Goal: Book appointment/travel/reservation

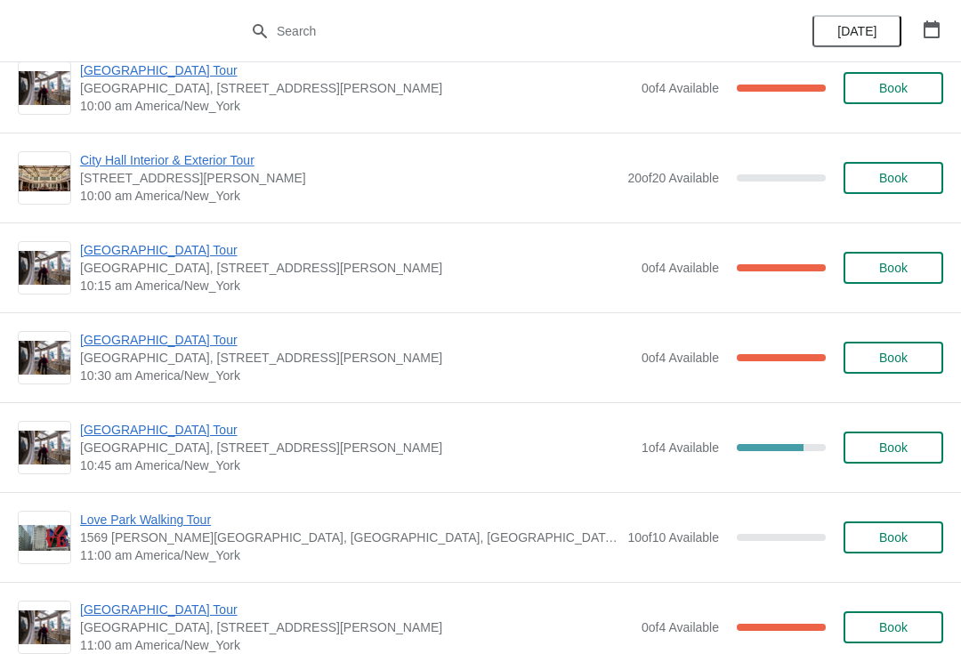
scroll to position [2065, 0]
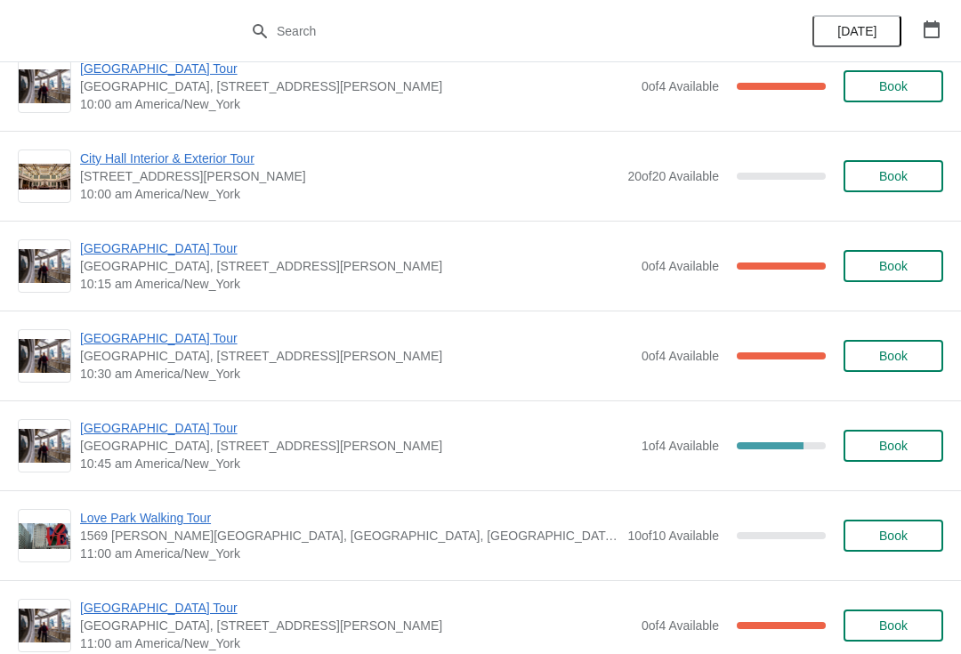
click at [167, 434] on span "[GEOGRAPHIC_DATA] Tour" at bounding box center [356, 428] width 553 height 18
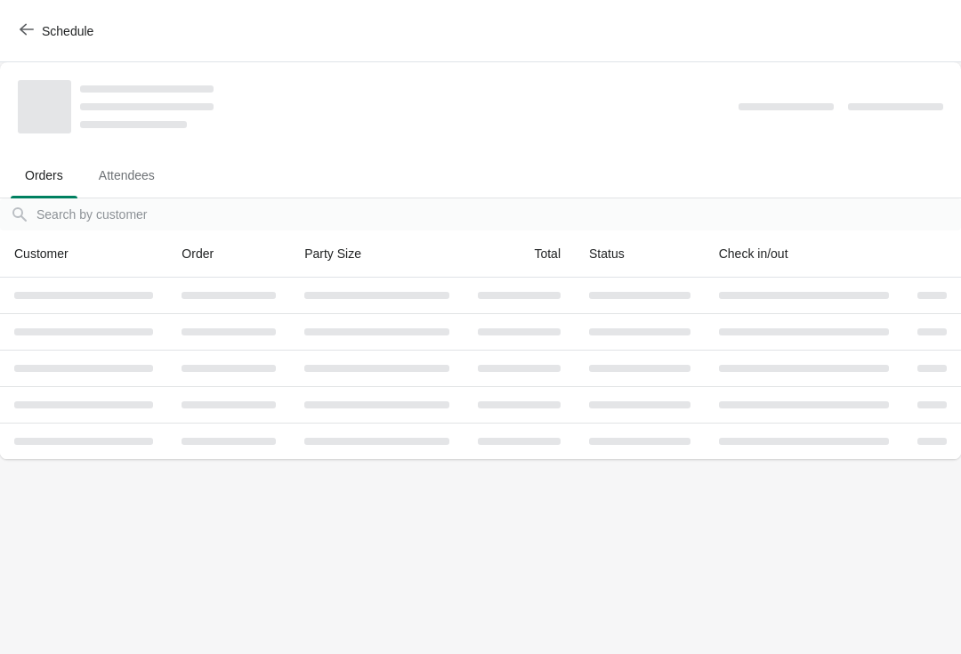
scroll to position [0, 0]
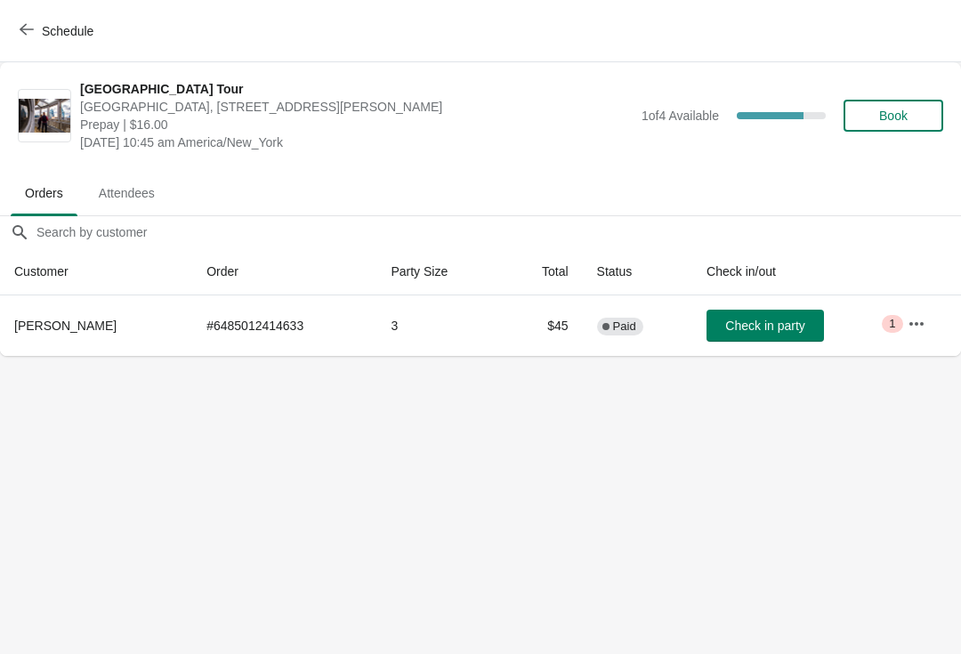
click at [903, 116] on span "Book" at bounding box center [894, 116] width 28 height 14
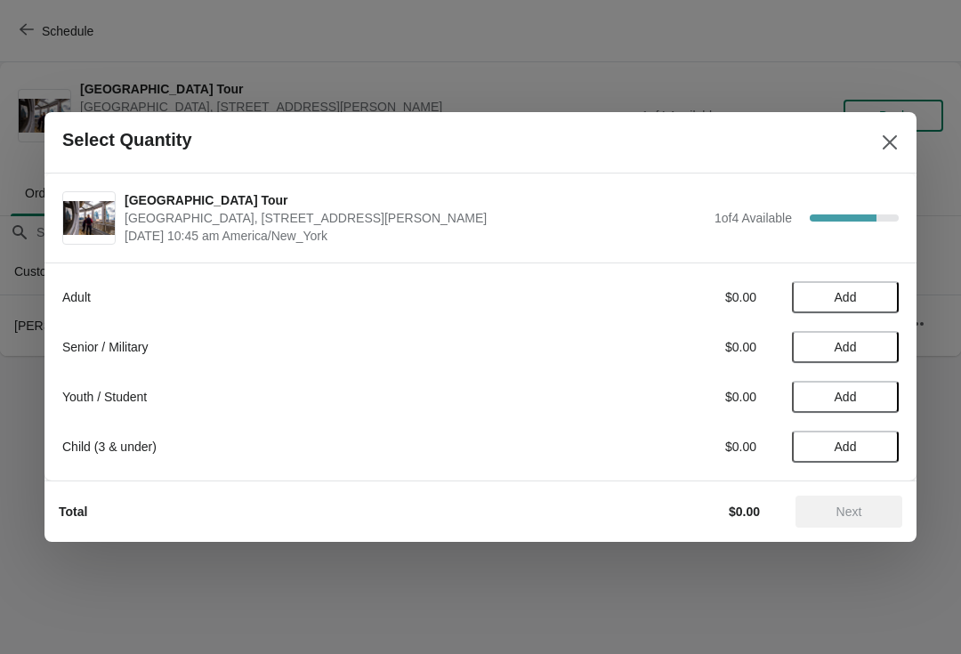
click at [866, 295] on span "Add" at bounding box center [845, 297] width 75 height 14
click at [871, 510] on span "Next" at bounding box center [849, 512] width 78 height 14
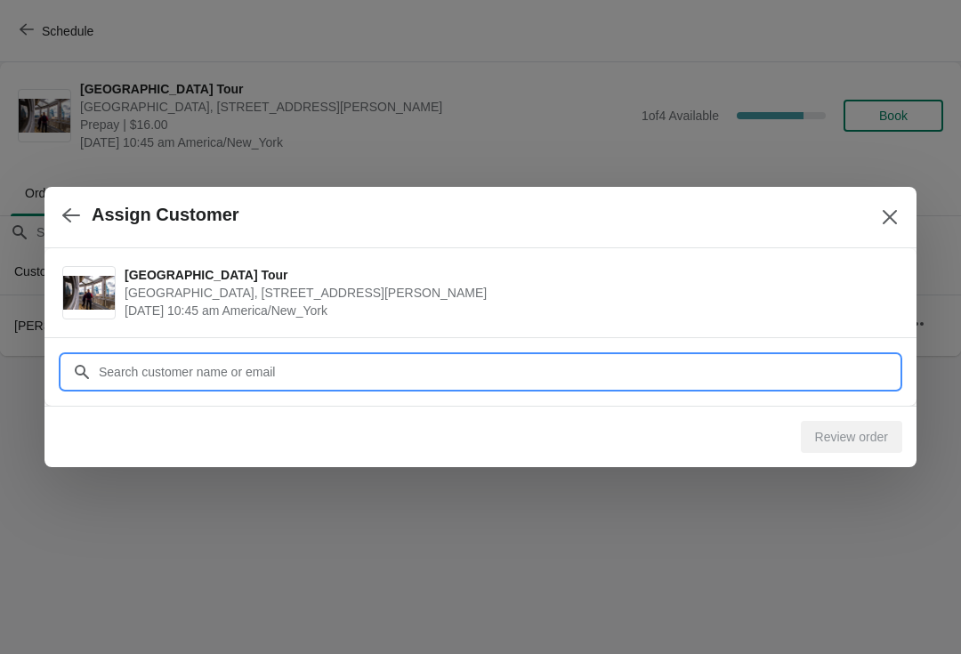
click at [365, 366] on input "Customer" at bounding box center [498, 372] width 801 height 32
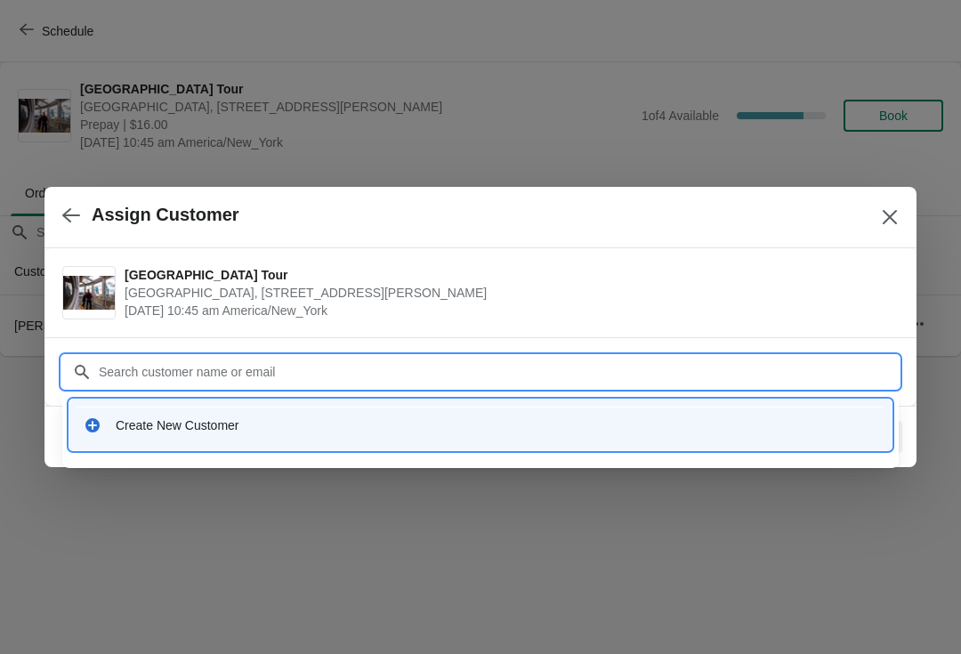
click at [349, 422] on div "Create New Customer" at bounding box center [497, 426] width 762 height 18
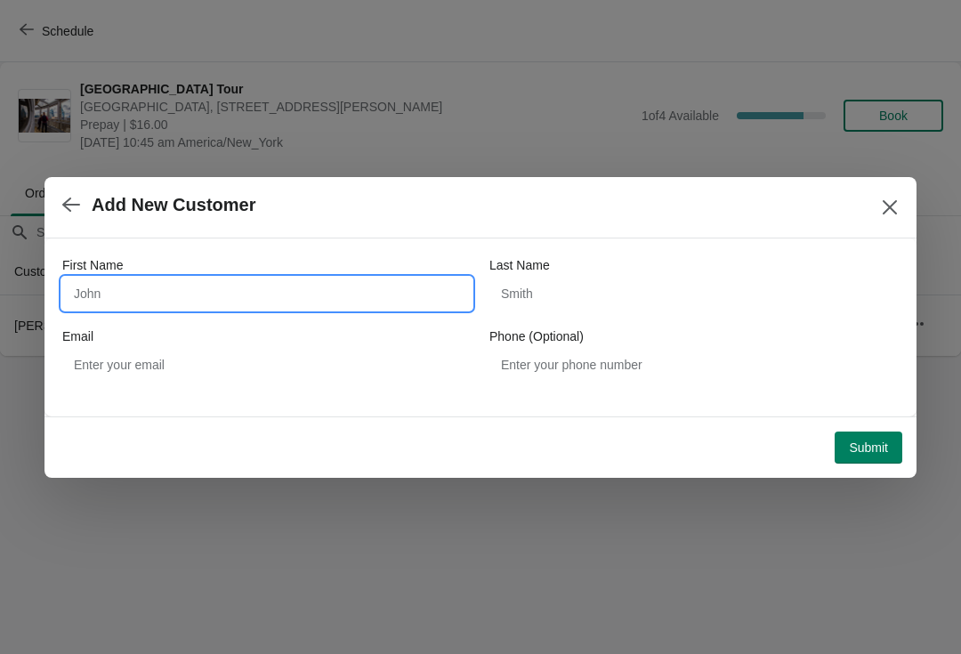
click at [175, 291] on input "First Name" at bounding box center [266, 294] width 409 height 32
type input "Thomas"
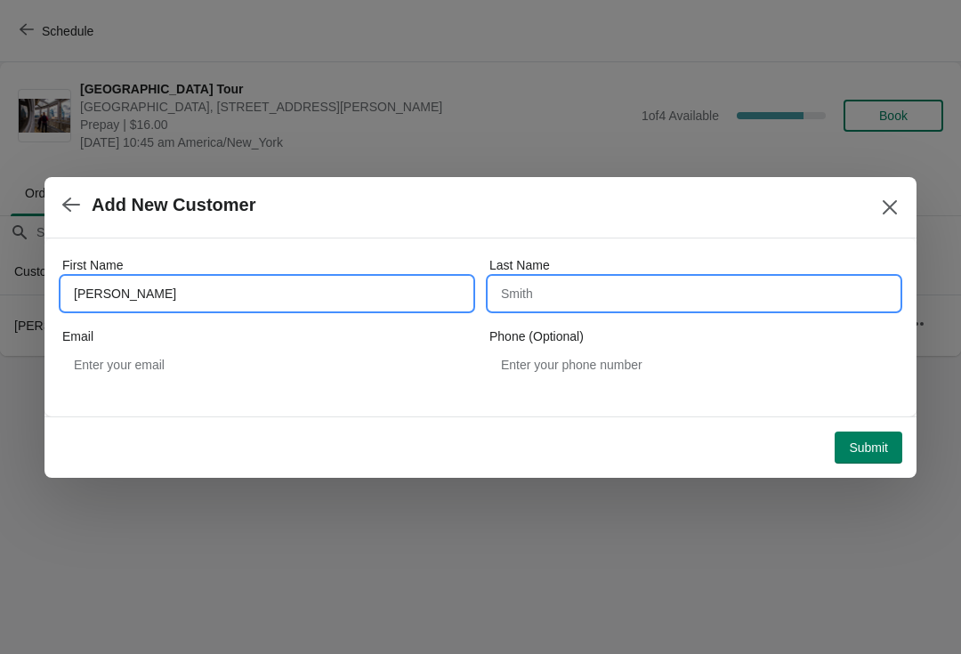
click at [596, 287] on input "Last Name" at bounding box center [694, 294] width 409 height 32
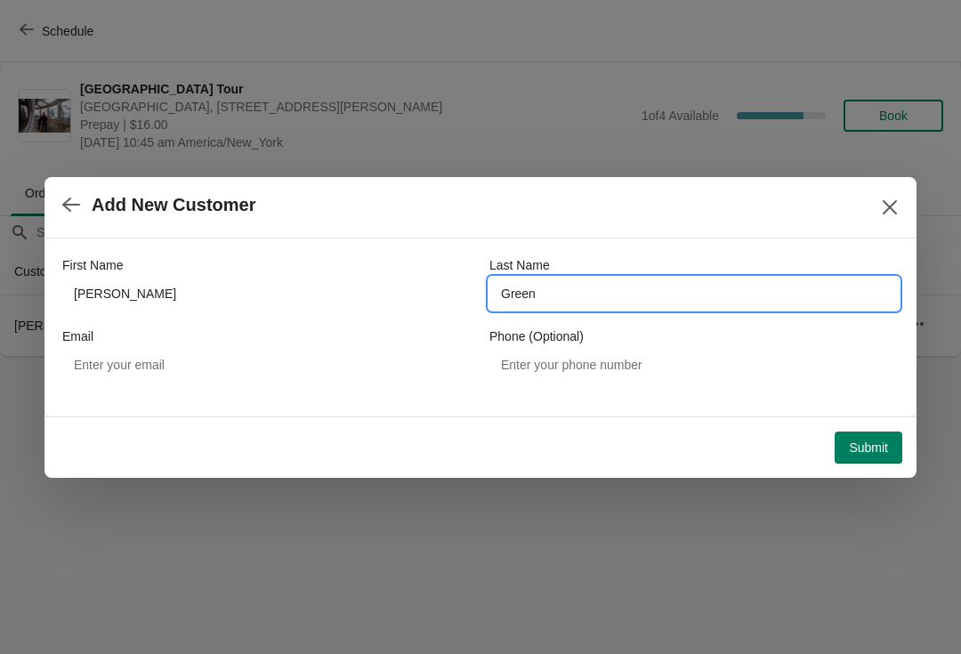
type input "Green"
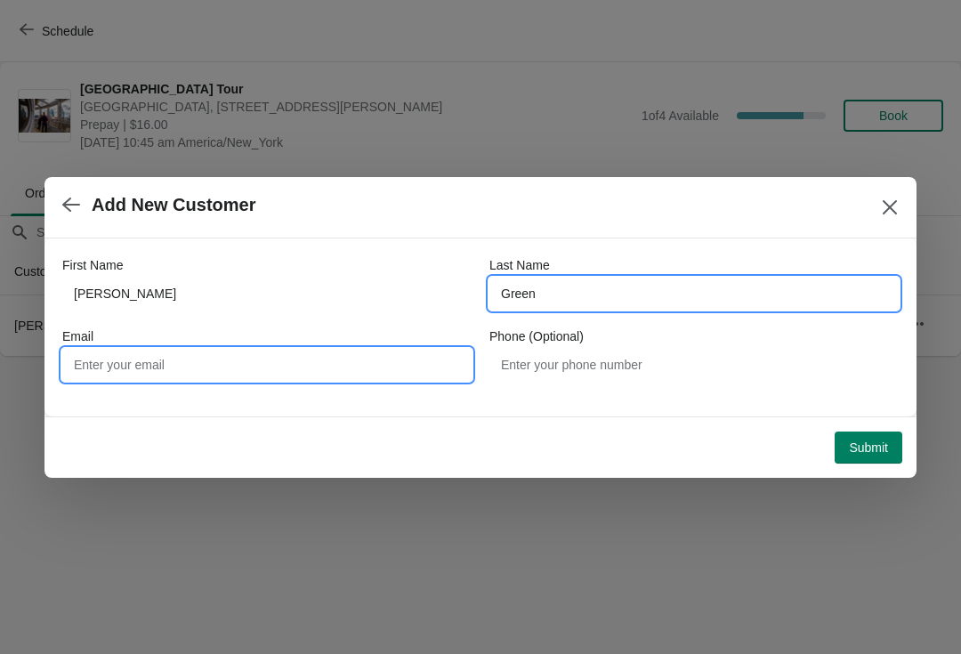
click at [290, 357] on input "Email" at bounding box center [266, 365] width 409 height 32
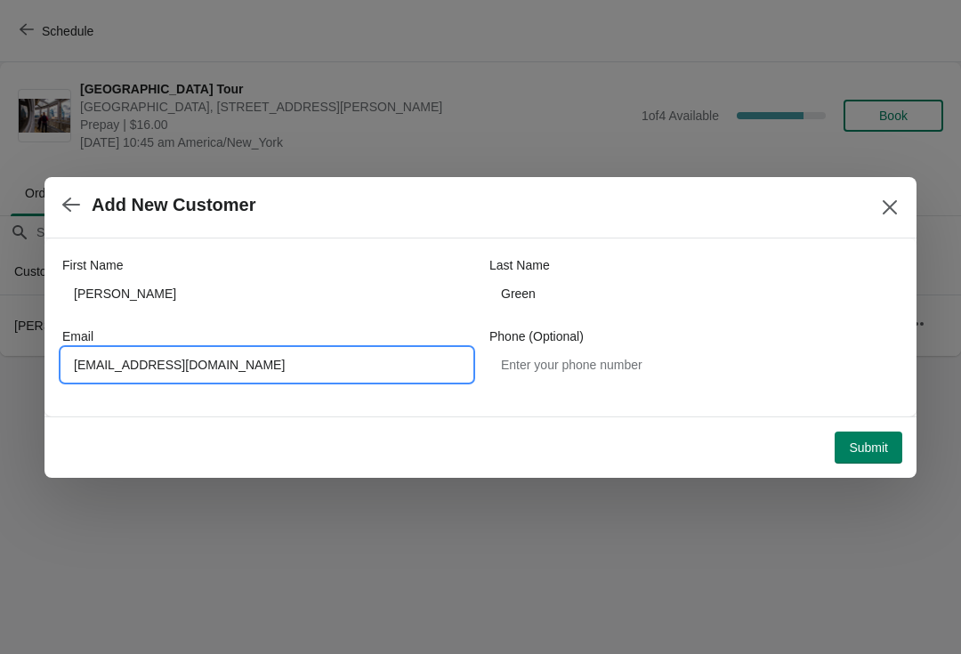
type input "ttaagg3@yahoo.com"
click at [883, 448] on span "Submit" at bounding box center [868, 448] width 39 height 14
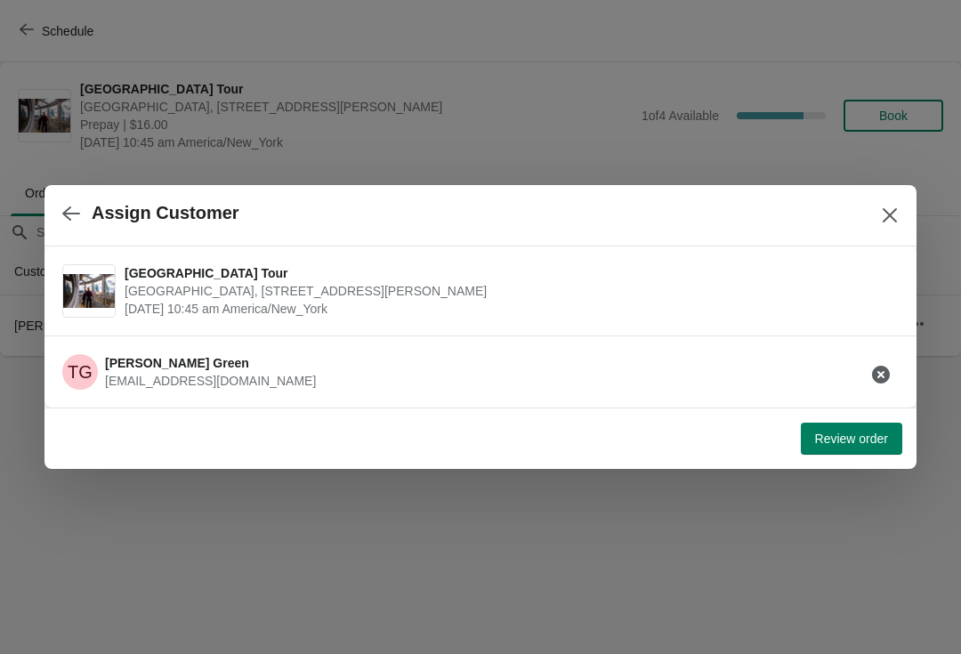
click at [866, 439] on span "Review order" at bounding box center [851, 439] width 73 height 14
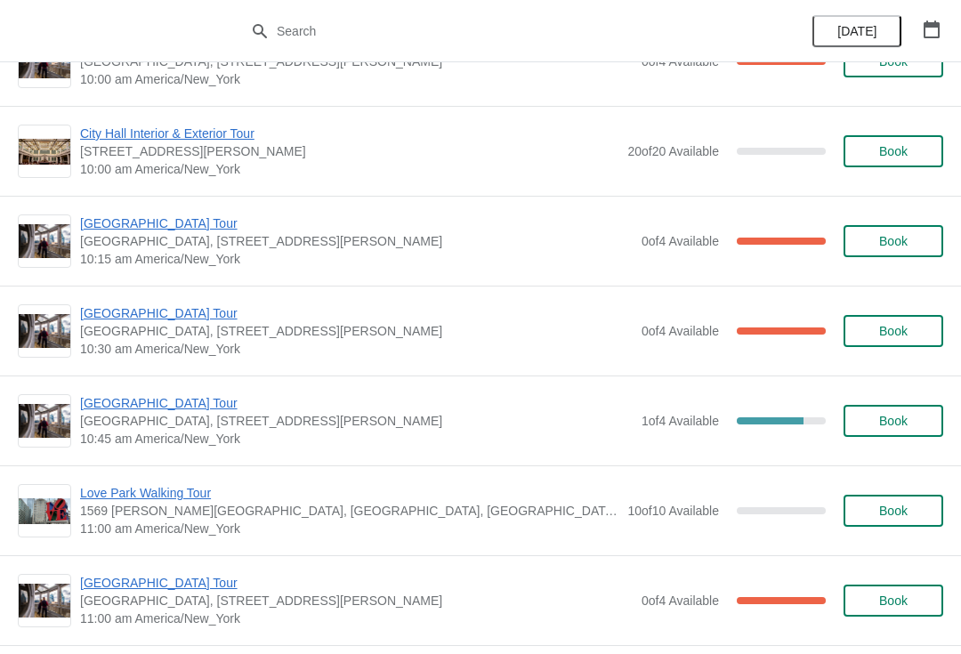
scroll to position [2093, 0]
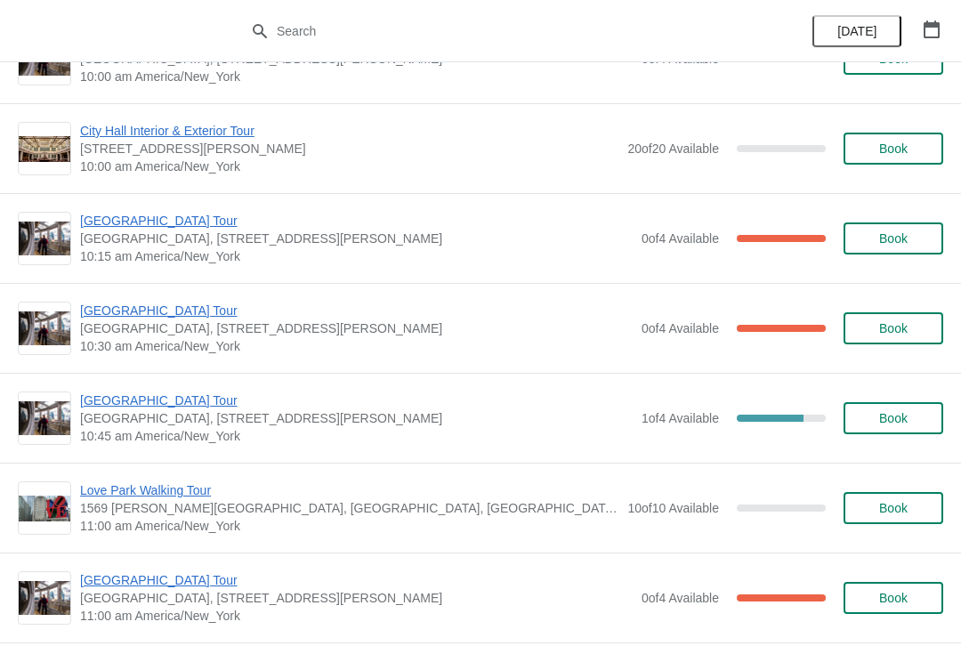
click at [195, 393] on span "[GEOGRAPHIC_DATA] Tour" at bounding box center [356, 401] width 553 height 18
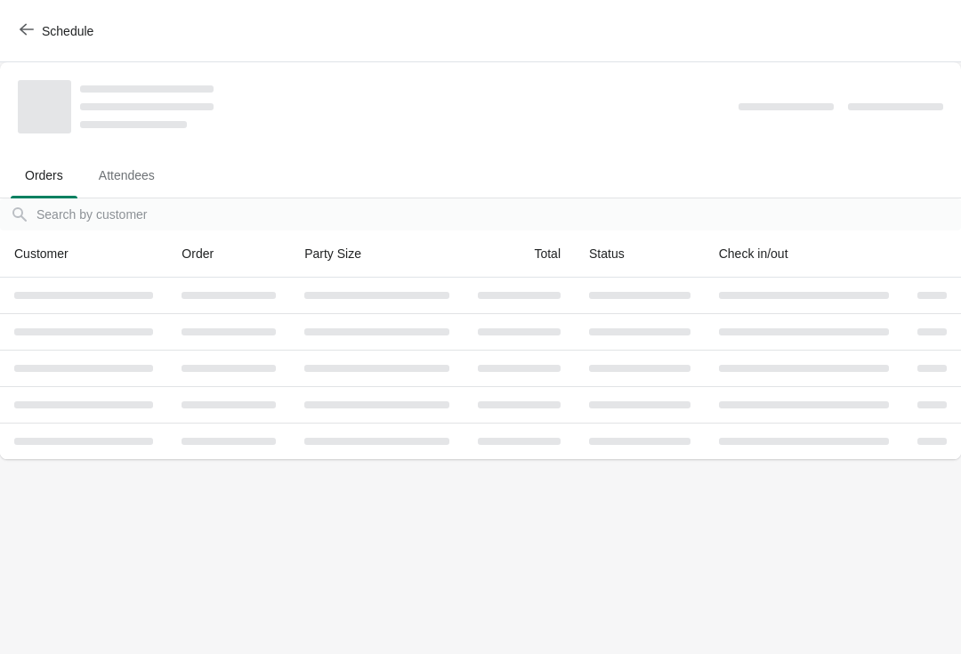
scroll to position [0, 0]
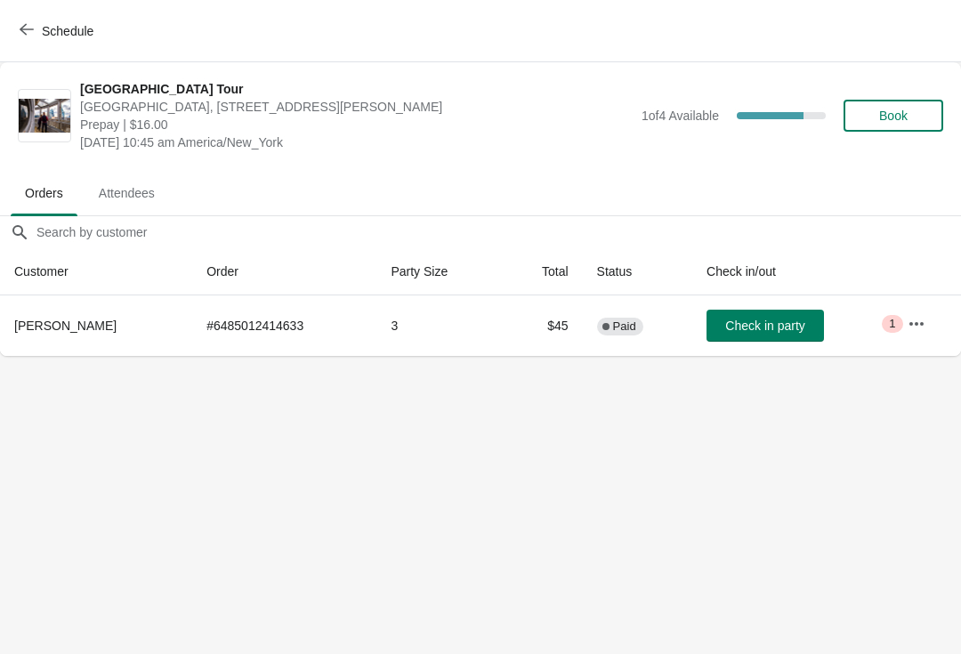
click at [899, 109] on span "Book" at bounding box center [894, 116] width 28 height 14
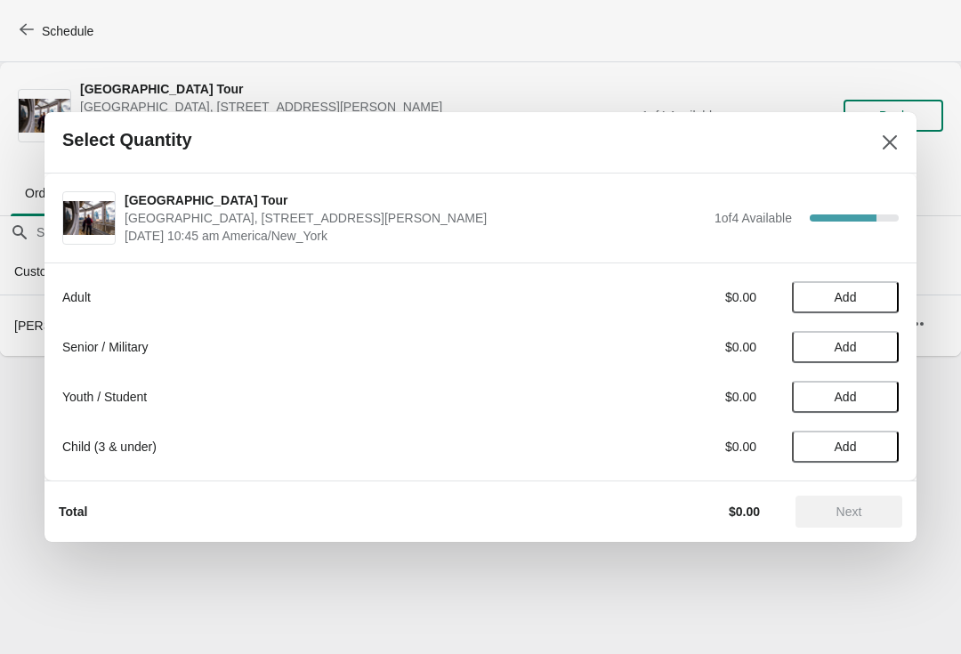
click at [880, 350] on span "Add" at bounding box center [845, 347] width 75 height 14
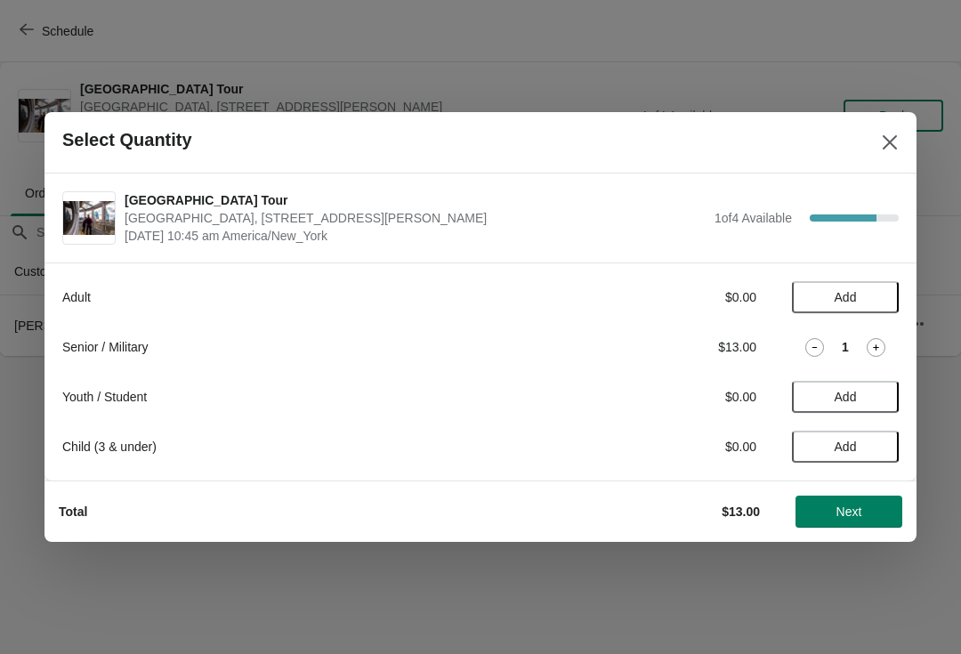
click at [858, 509] on span "Next" at bounding box center [850, 512] width 26 height 14
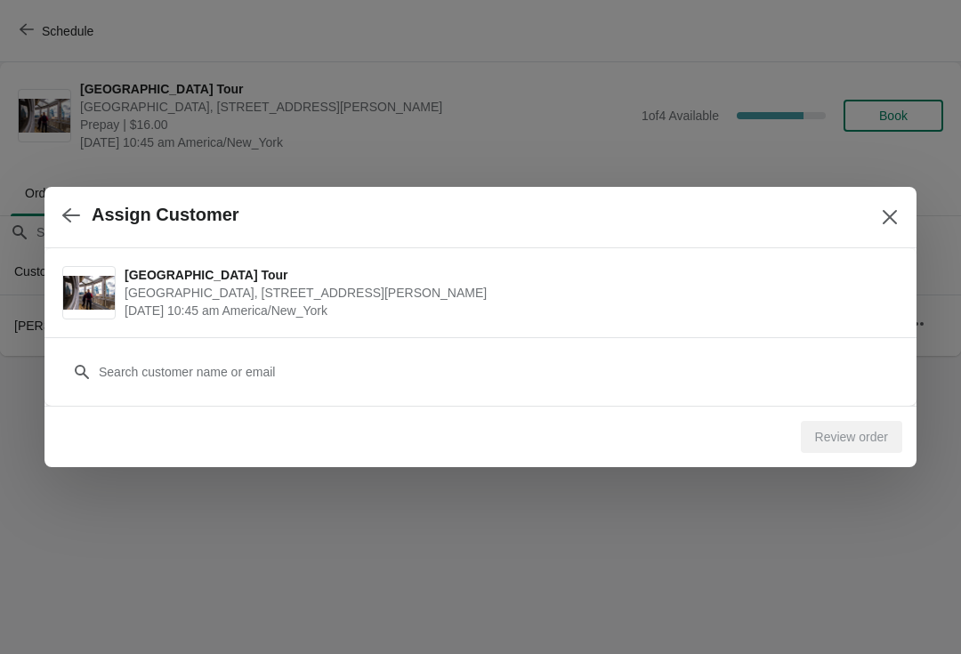
click at [86, 218] on button "button" at bounding box center [71, 215] width 32 height 35
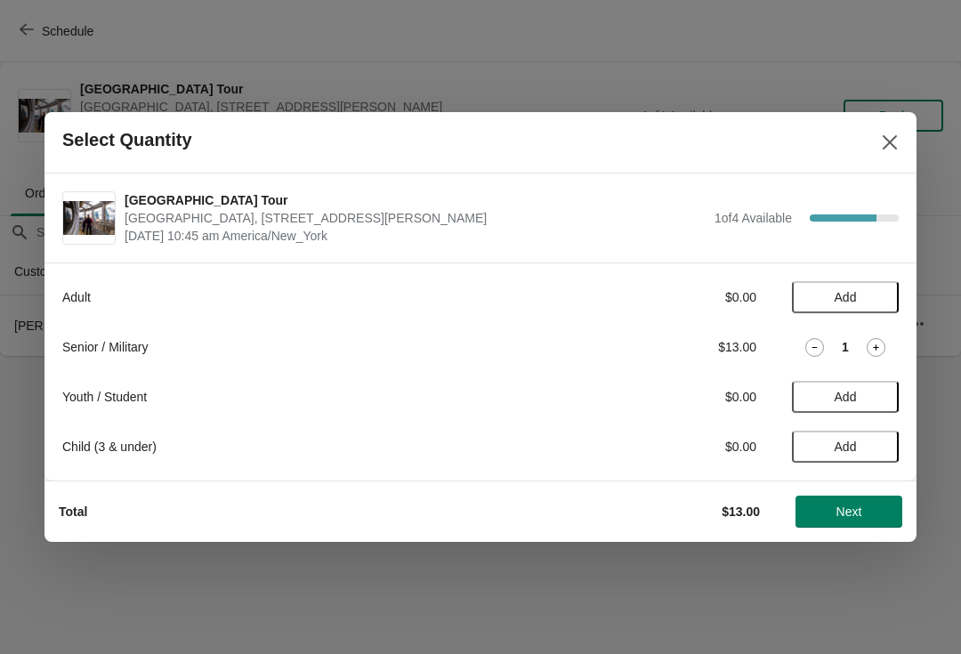
click at [869, 496] on button "Next" at bounding box center [849, 512] width 107 height 32
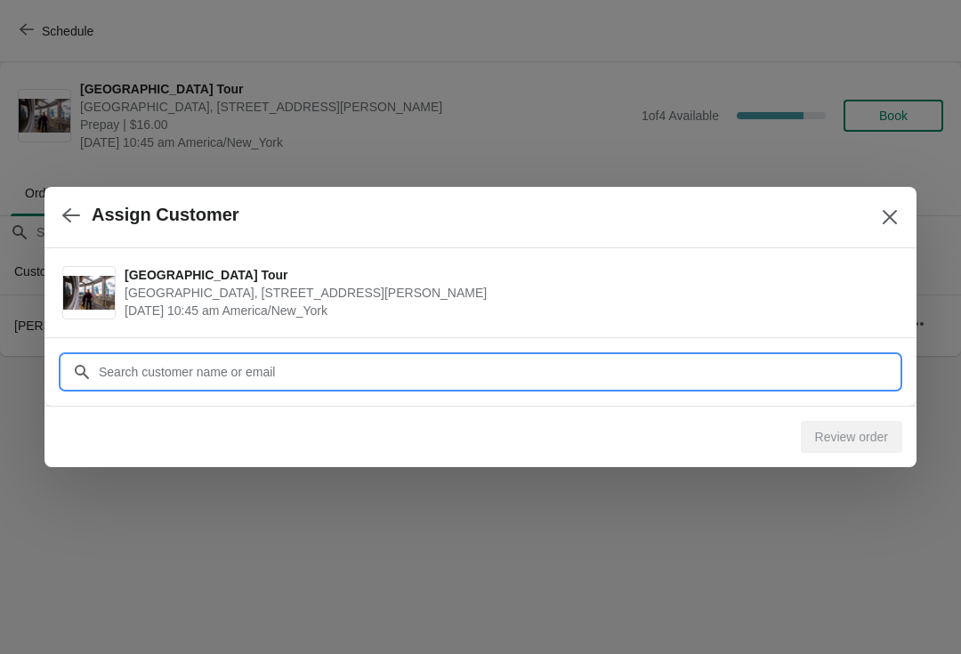
click at [433, 377] on input "Customer" at bounding box center [498, 372] width 801 height 32
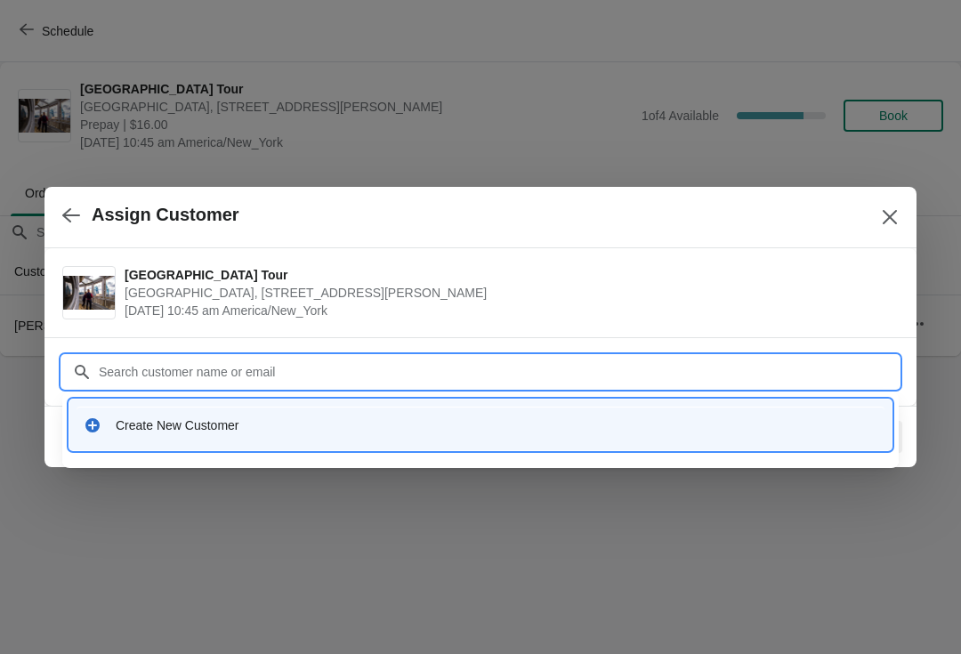
click at [512, 422] on div "Create New Customer" at bounding box center [497, 426] width 762 height 18
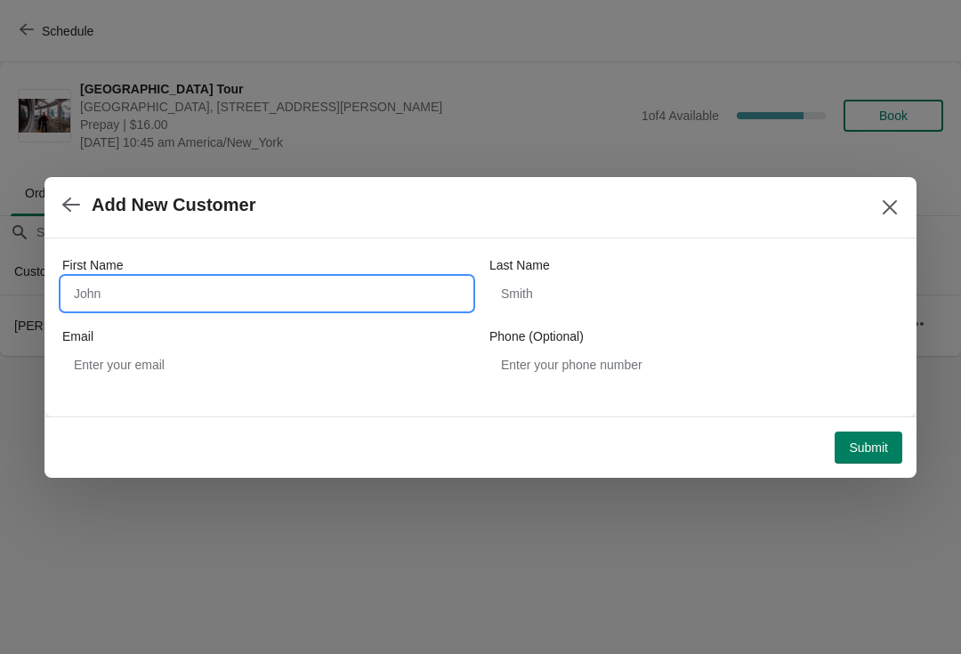
click at [248, 305] on input "First Name" at bounding box center [266, 294] width 409 height 32
type input "Thomas"
click at [592, 273] on div "Last Name" at bounding box center [694, 265] width 409 height 18
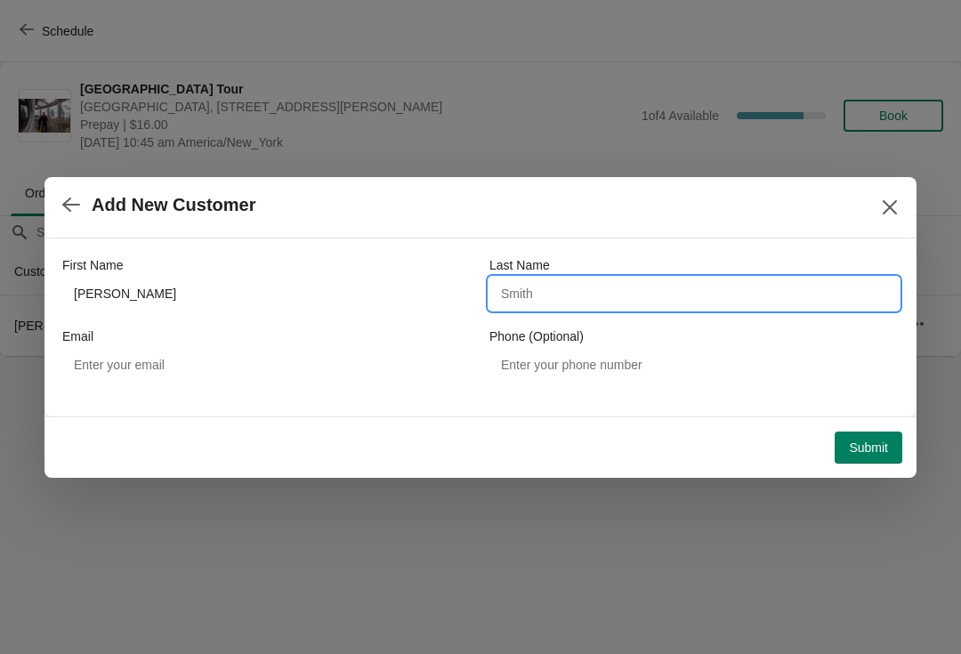
click at [596, 283] on input "Last Name" at bounding box center [694, 294] width 409 height 32
type input "Green"
click at [304, 343] on div "Email" at bounding box center [266, 337] width 409 height 18
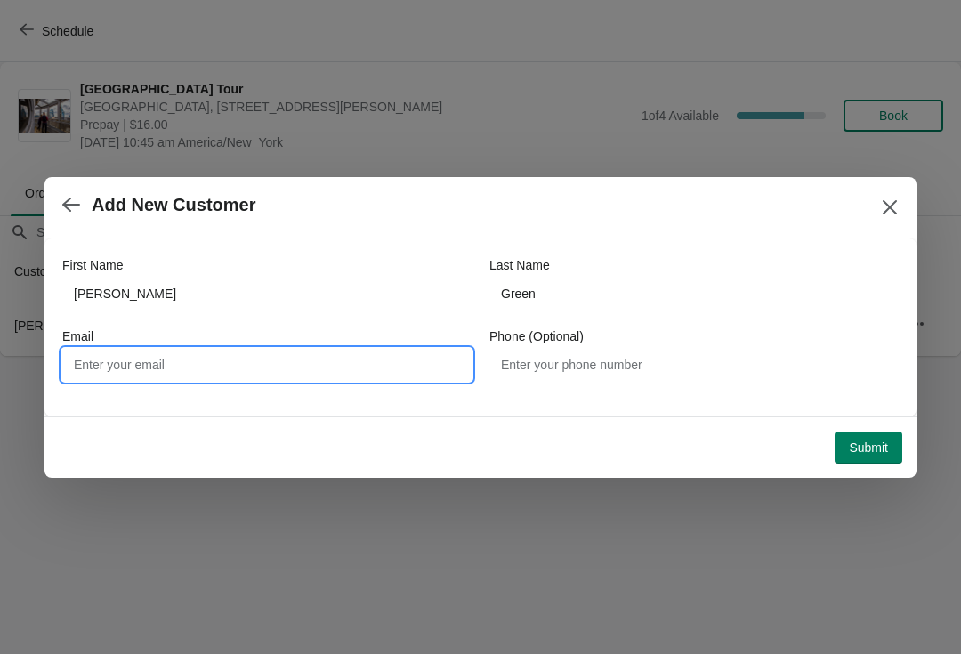
click at [251, 358] on input "Email" at bounding box center [266, 365] width 409 height 32
type input "T"
type input "Ttaagg3@yahoo.com"
click at [877, 450] on span "Submit" at bounding box center [868, 448] width 39 height 14
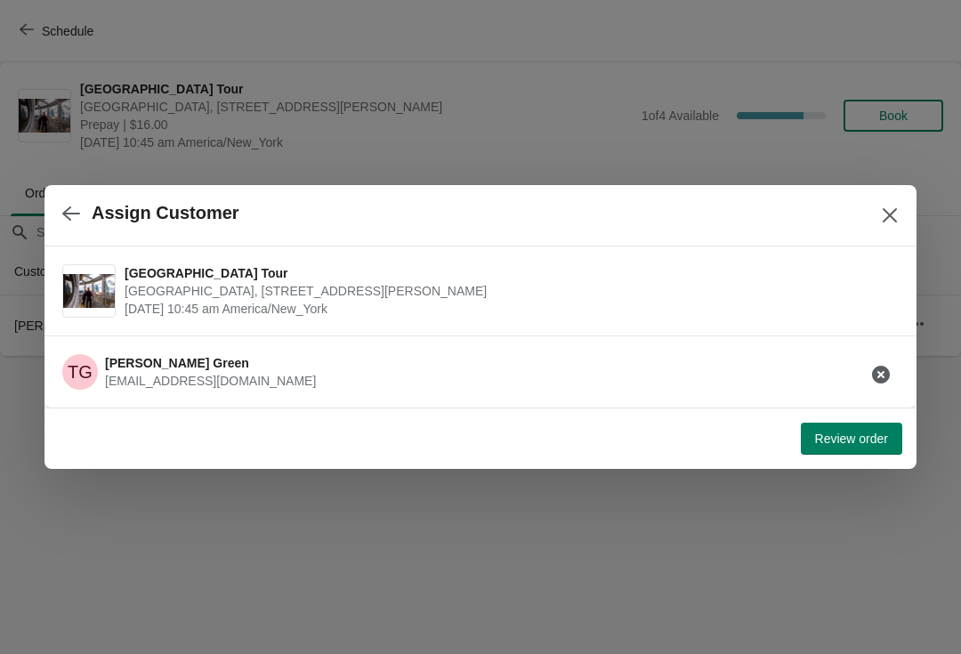
click at [884, 448] on button "Review order" at bounding box center [851, 439] width 101 height 32
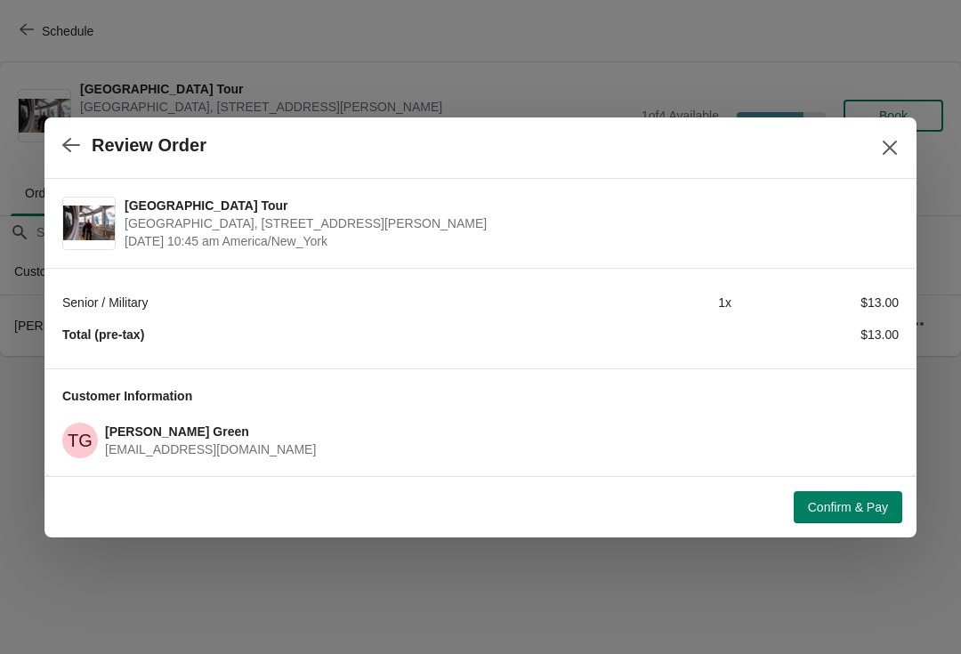
click at [880, 513] on span "Confirm & Pay" at bounding box center [848, 507] width 80 height 14
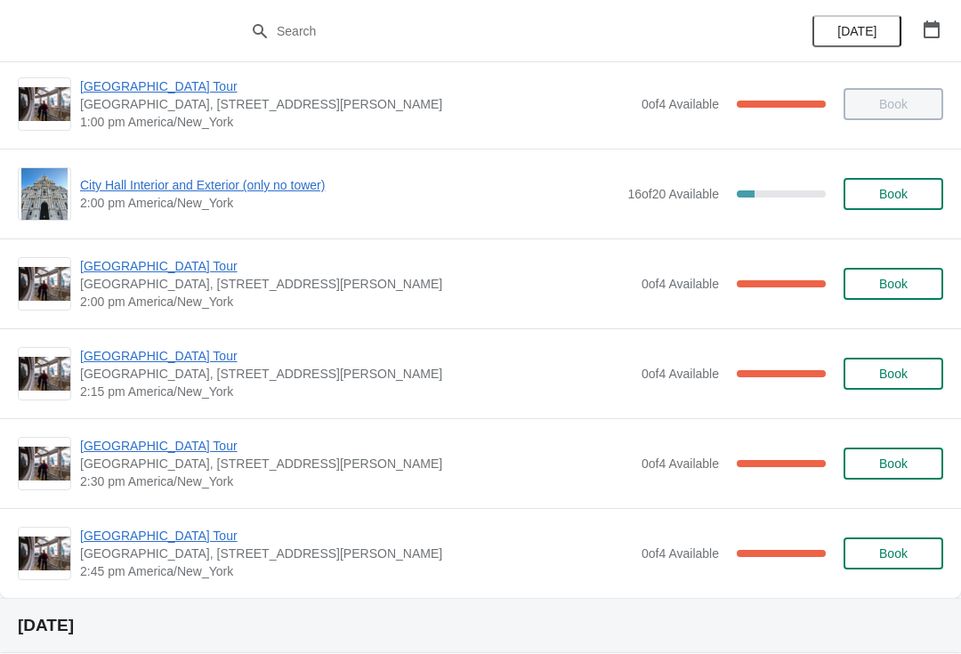
scroll to position [1366, 0]
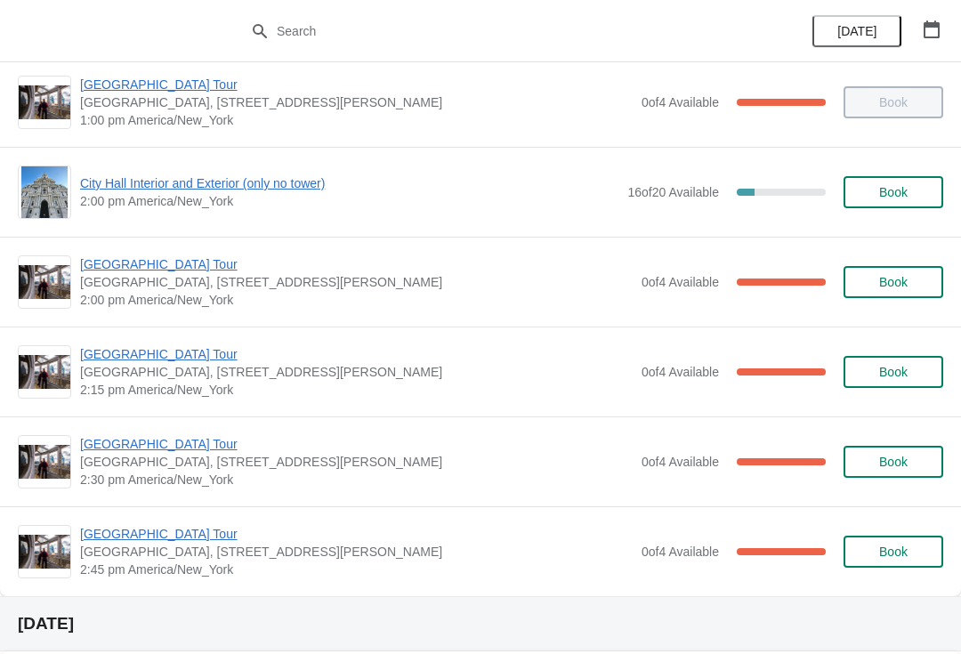
click at [141, 525] on span "[GEOGRAPHIC_DATA] Tour" at bounding box center [356, 534] width 553 height 18
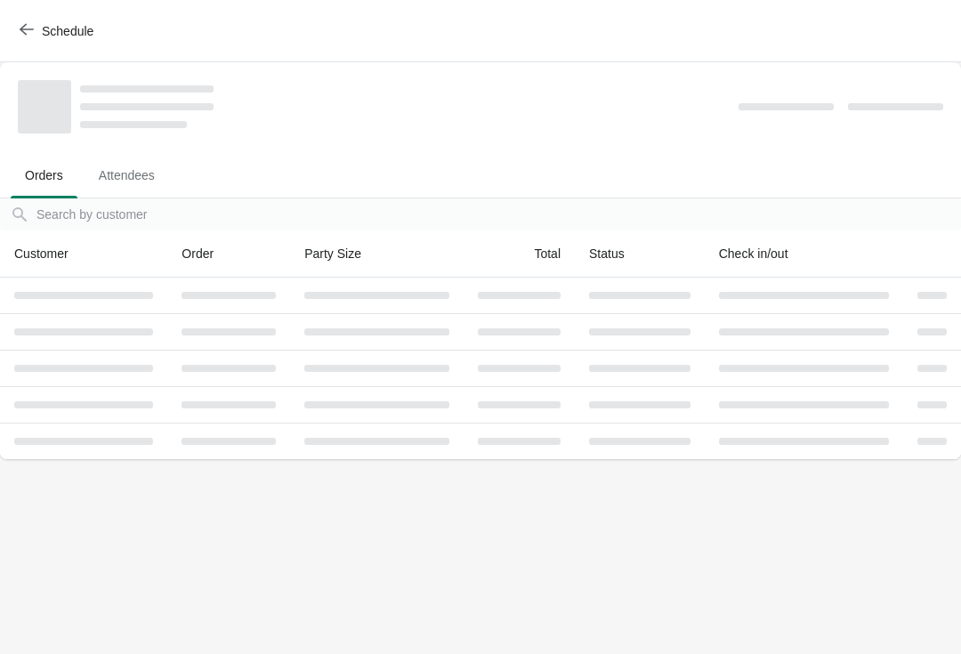
scroll to position [0, 0]
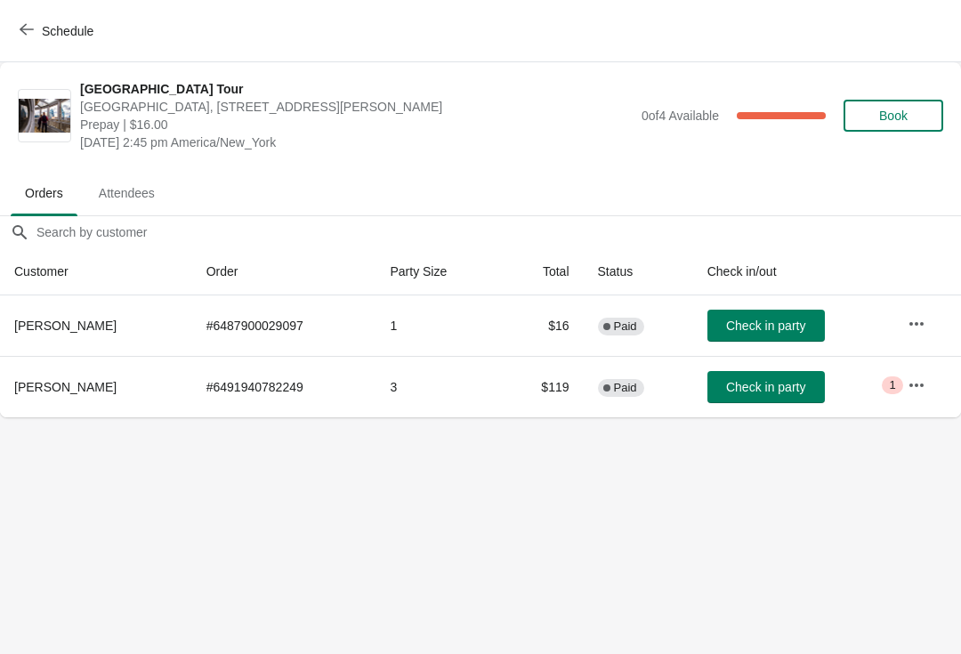
click at [719, 313] on button "Check in party" at bounding box center [767, 326] width 118 height 32
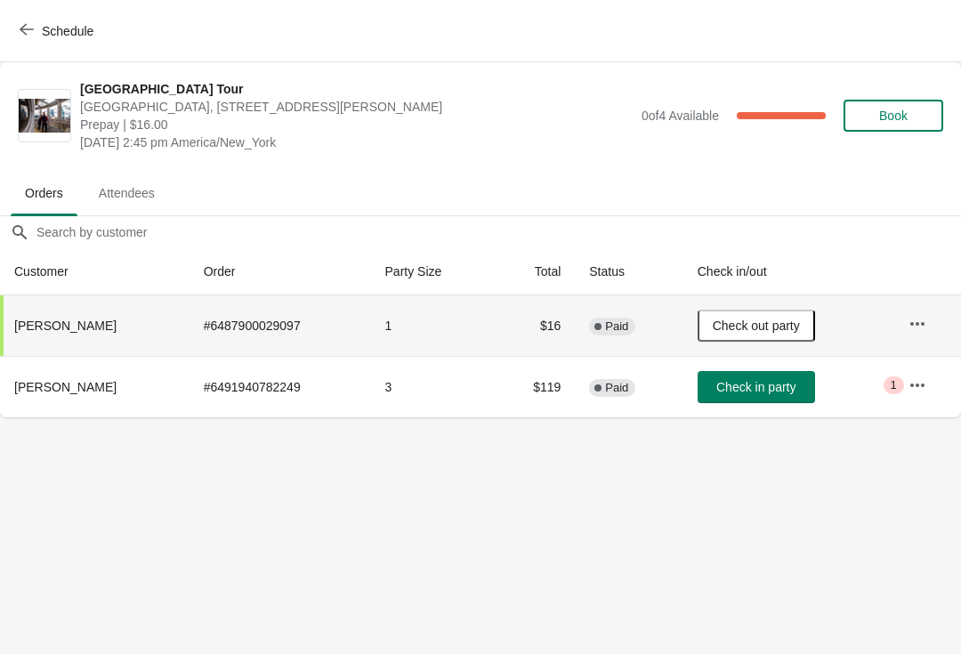
click at [10, 24] on button "Schedule" at bounding box center [58, 31] width 99 height 32
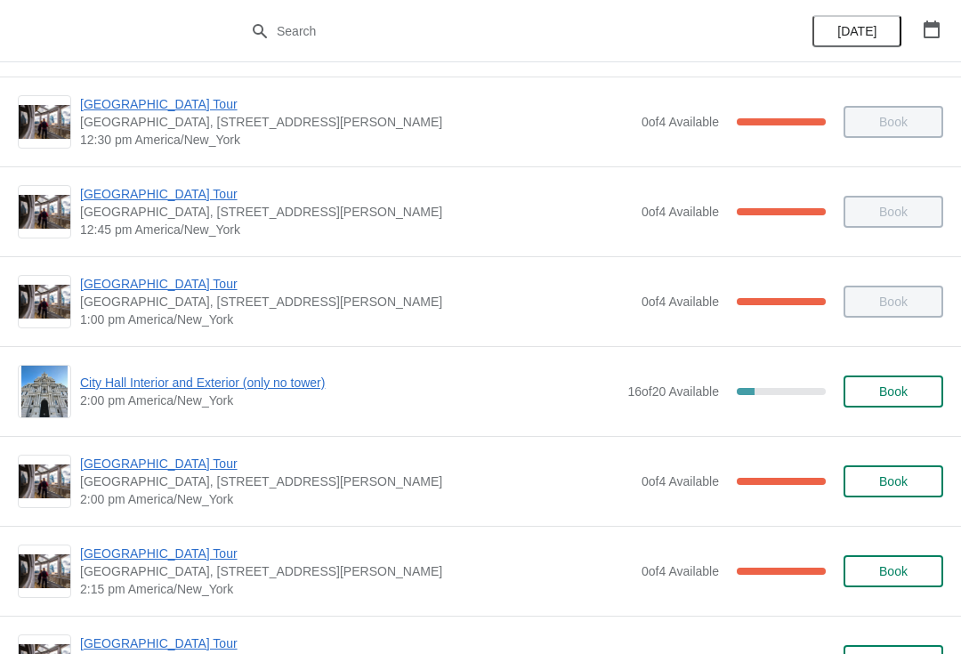
scroll to position [1169, 0]
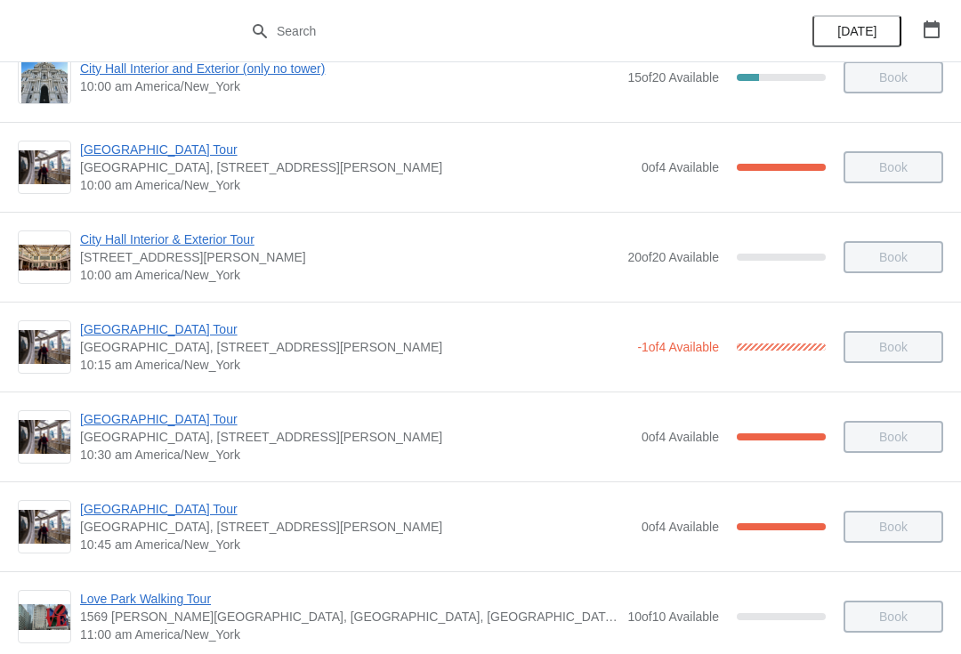
scroll to position [136, 0]
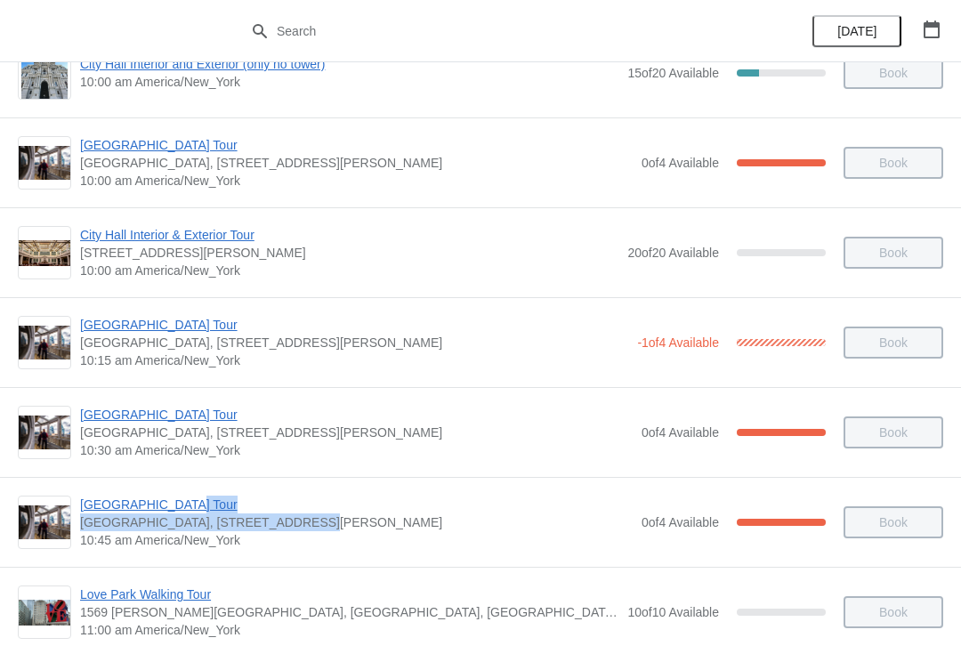
click at [446, 565] on div "City Hall Tower Tour City Hall Visitor Center, 1400 John F Kennedy Boulevard Su…" at bounding box center [480, 522] width 961 height 90
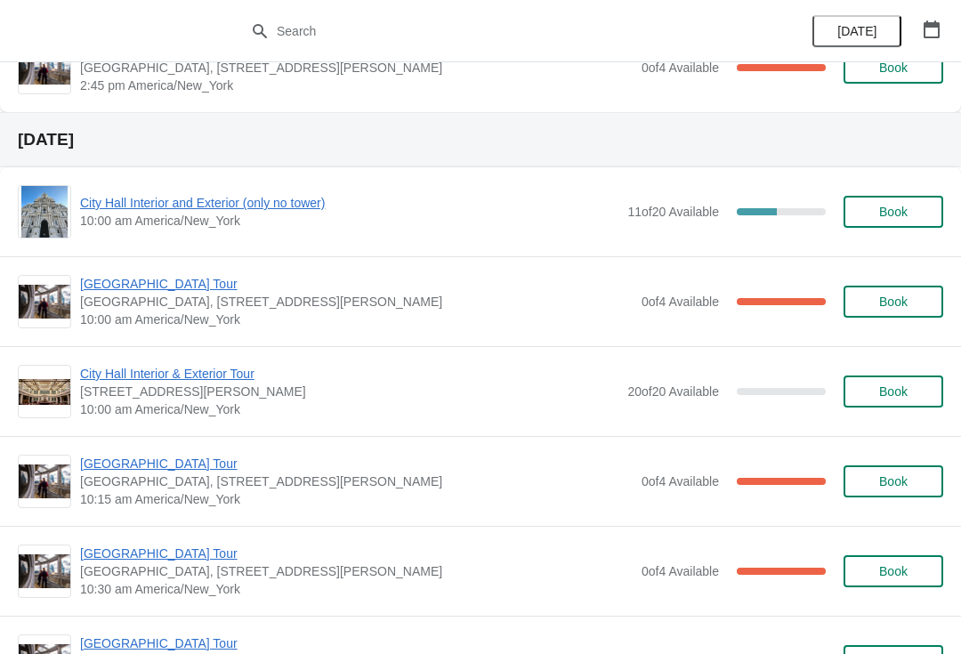
scroll to position [1933, 0]
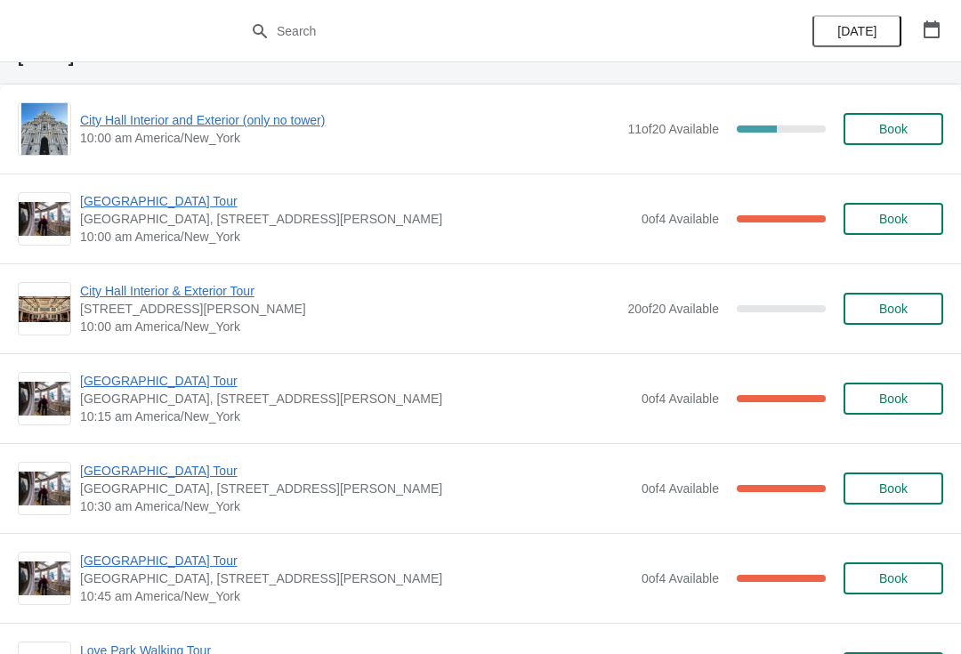
click at [175, 568] on span "[GEOGRAPHIC_DATA] Tour" at bounding box center [356, 561] width 553 height 18
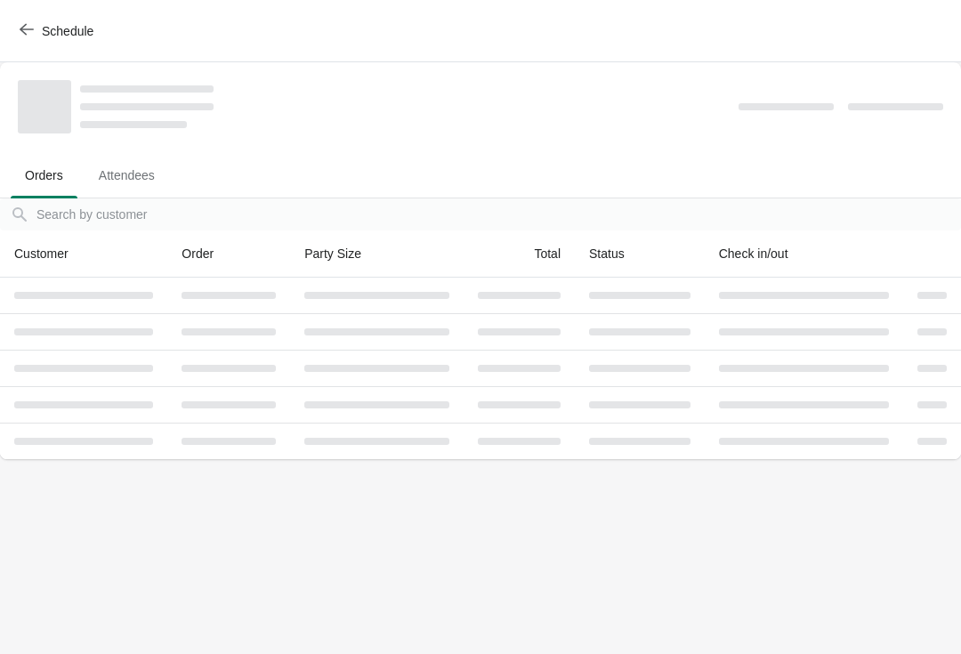
scroll to position [0, 0]
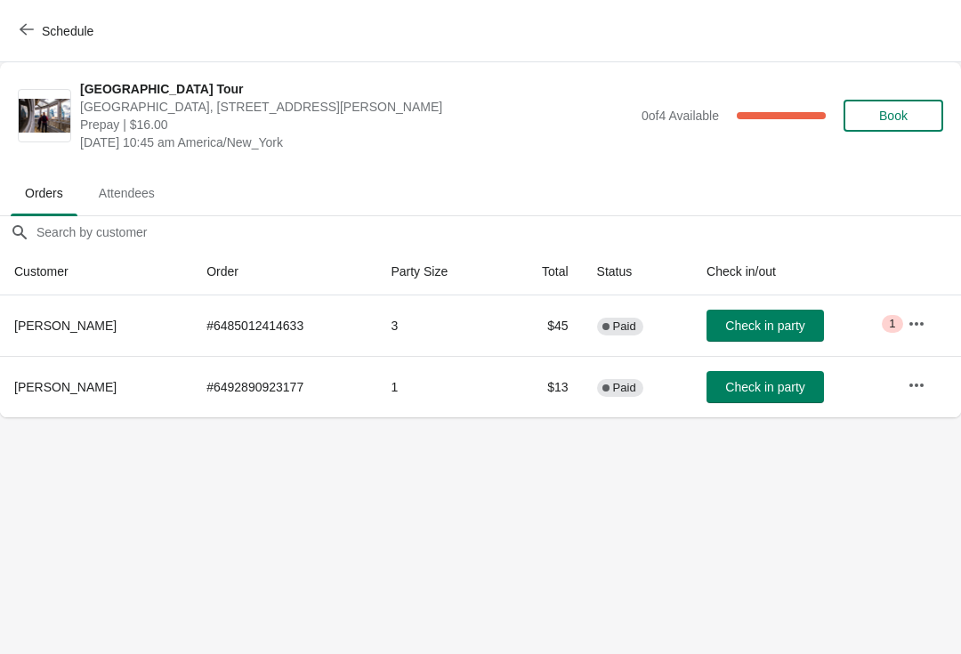
click at [52, 15] on button "Schedule" at bounding box center [58, 31] width 99 height 32
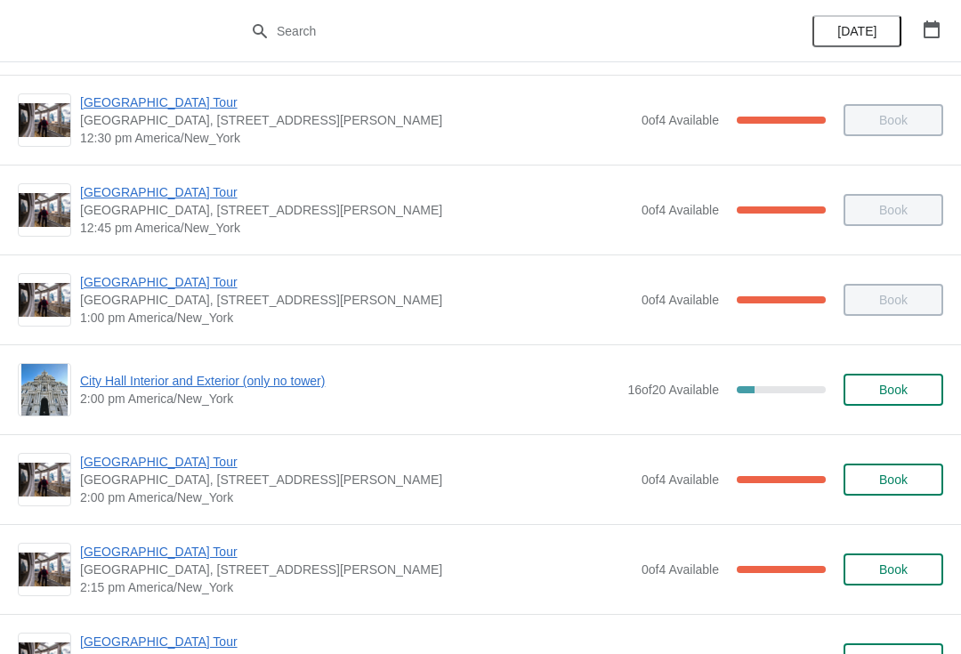
scroll to position [1170, 0]
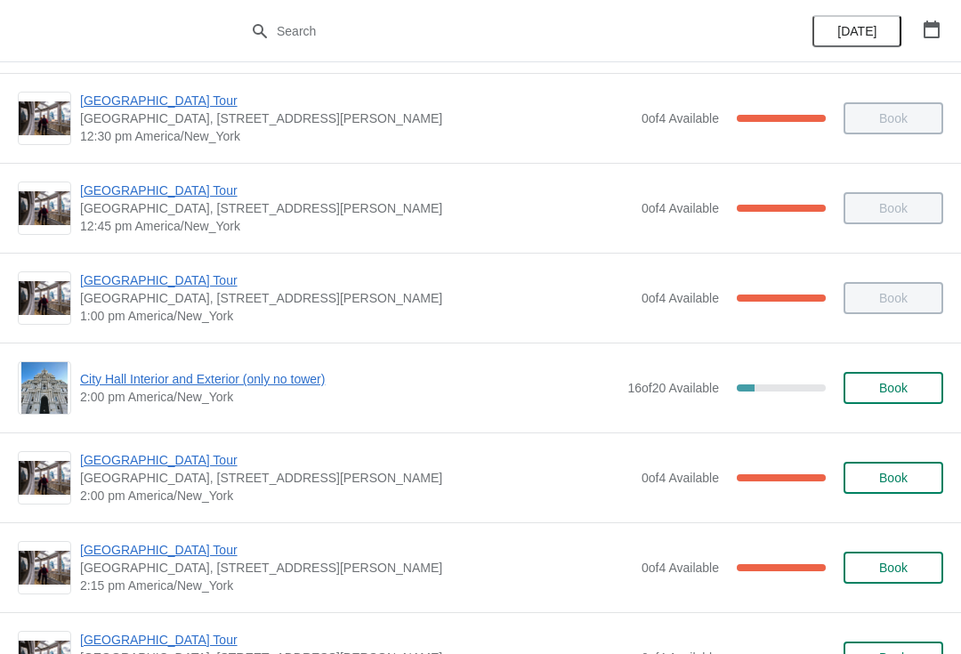
click at [235, 385] on span "City Hall Interior and Exterior (only no tower)" at bounding box center [349, 379] width 539 height 18
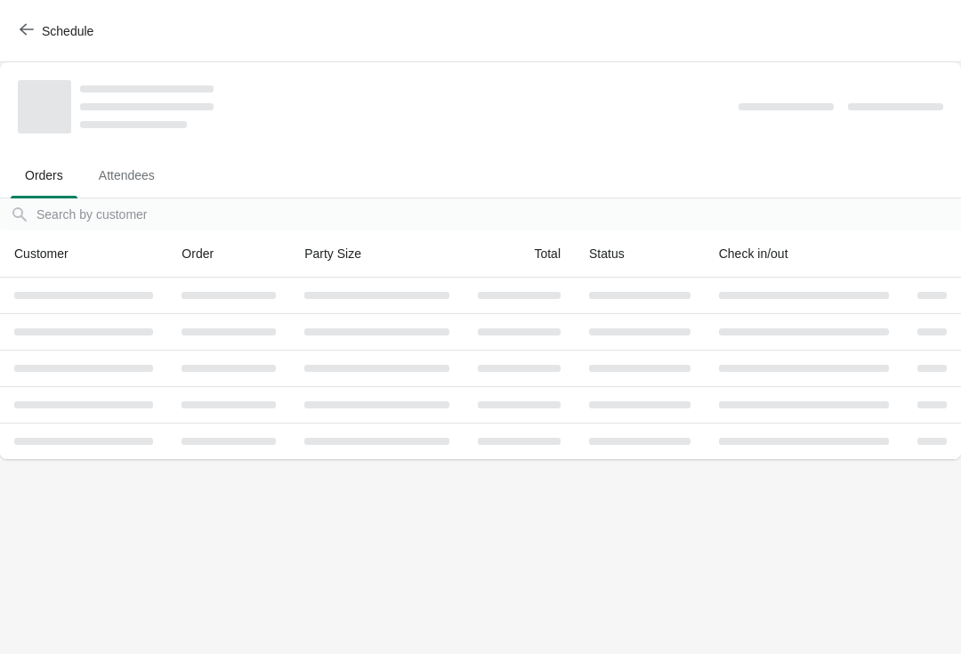
scroll to position [0, 0]
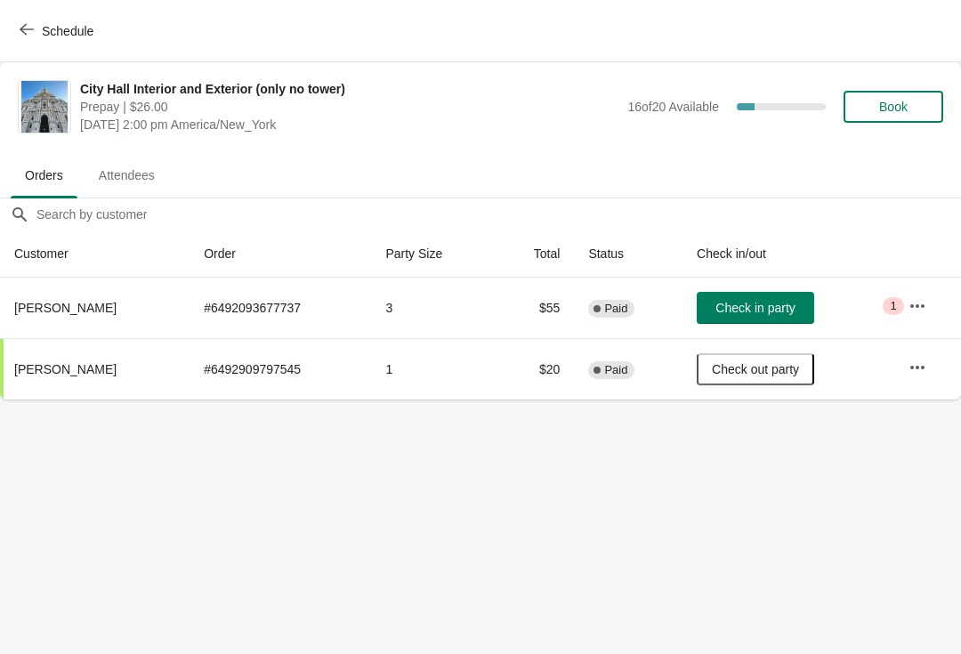
click at [33, 25] on icon "button" at bounding box center [27, 29] width 14 height 14
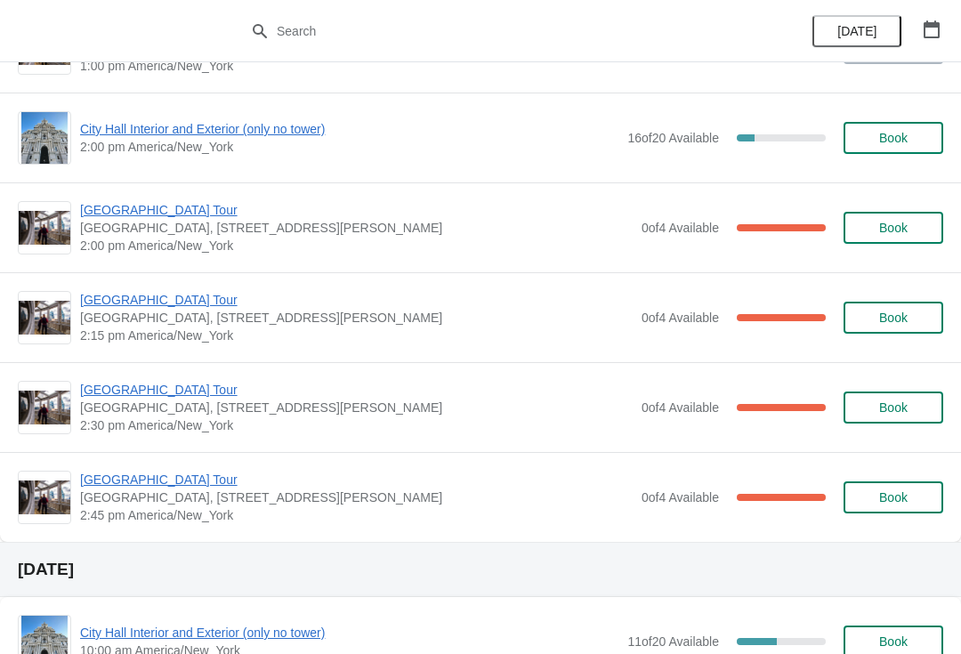
scroll to position [1421, 0]
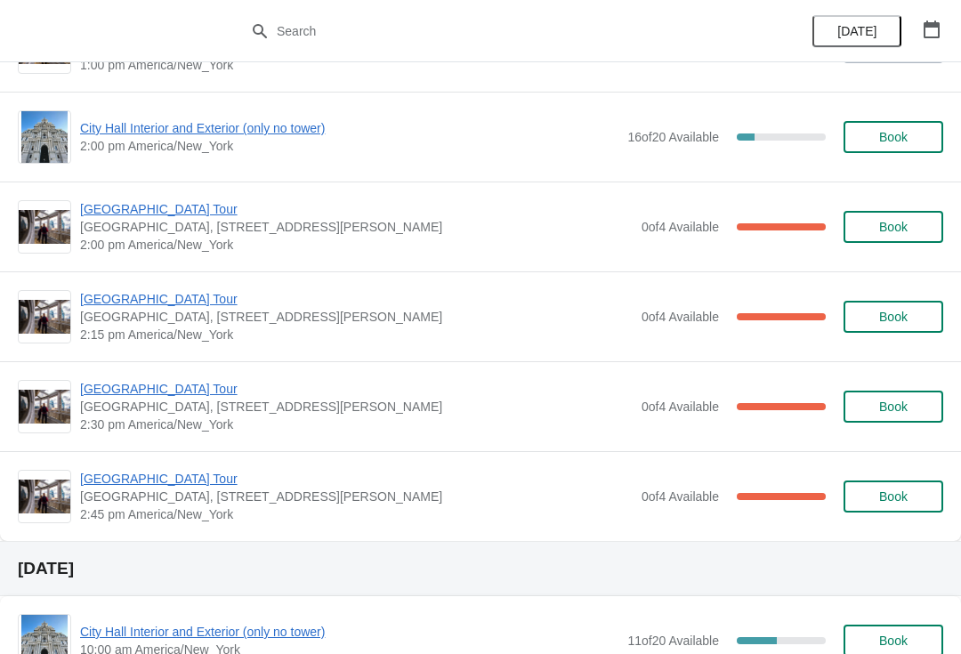
click at [170, 303] on span "[GEOGRAPHIC_DATA] Tour" at bounding box center [356, 299] width 553 height 18
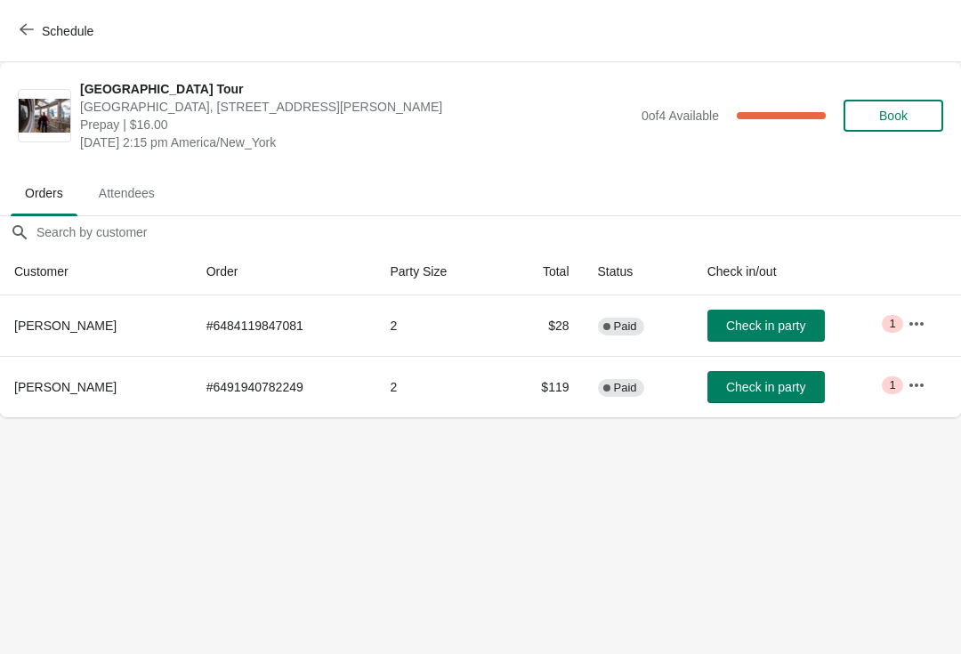
click at [30, 24] on icon "button" at bounding box center [27, 29] width 14 height 14
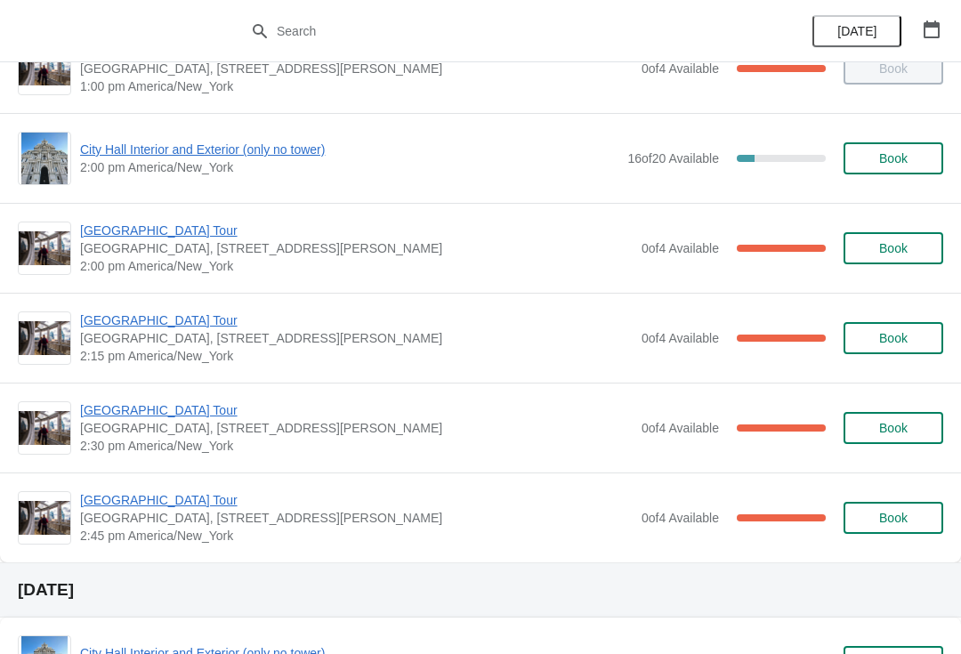
scroll to position [1402, 0]
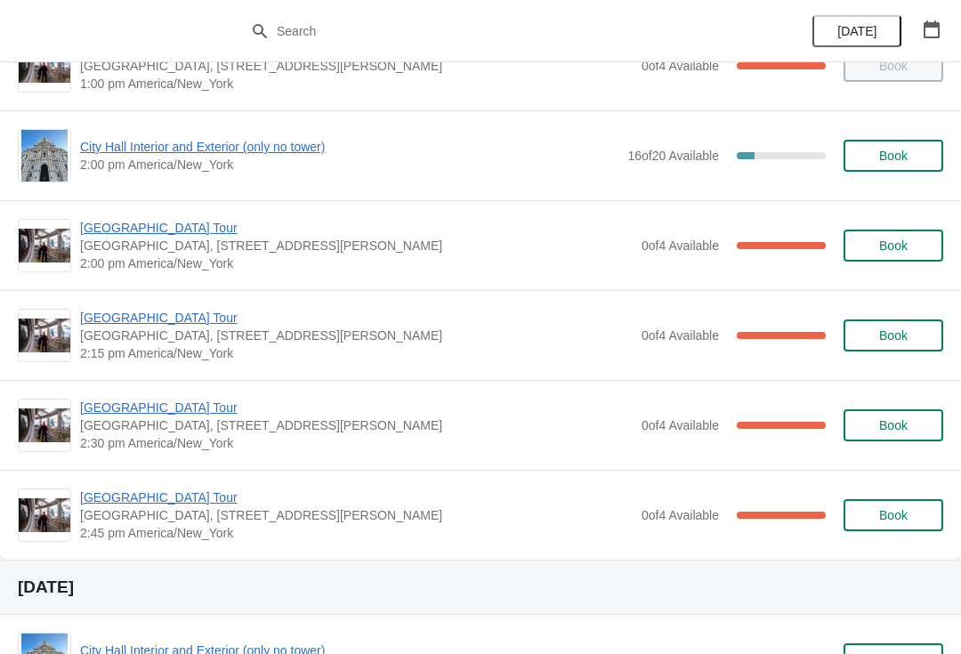
click at [152, 317] on span "[GEOGRAPHIC_DATA] Tour" at bounding box center [356, 318] width 553 height 18
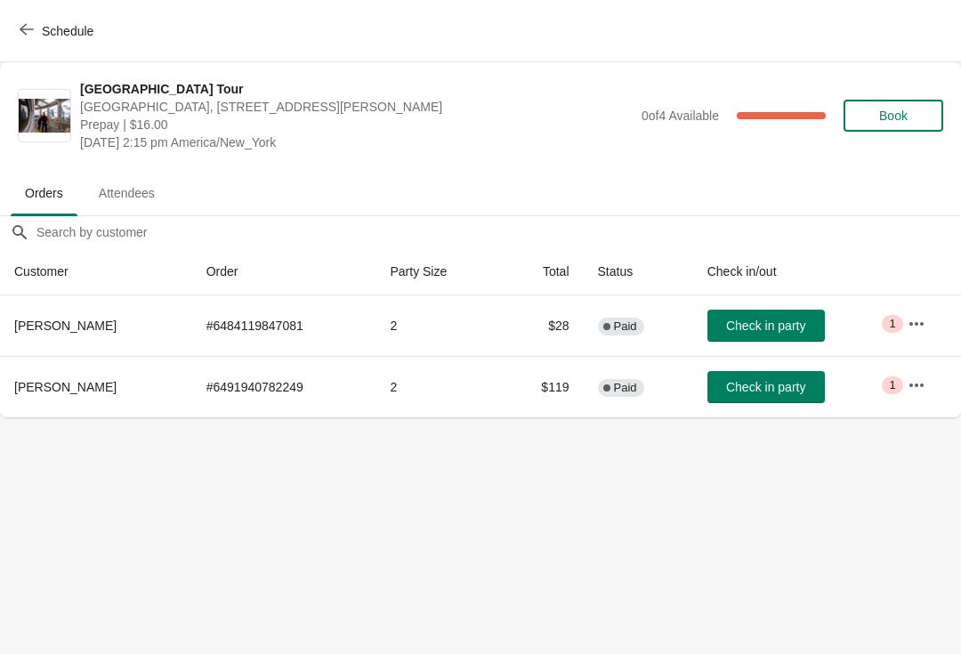
scroll to position [0, 0]
click at [44, 21] on button "Schedule" at bounding box center [58, 31] width 99 height 32
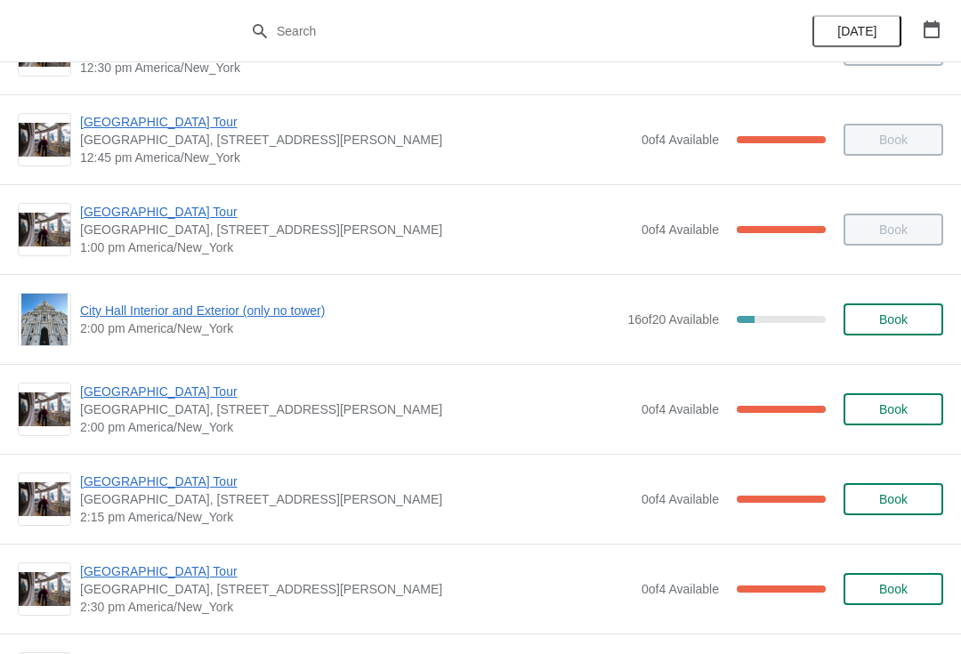
scroll to position [1239, 0]
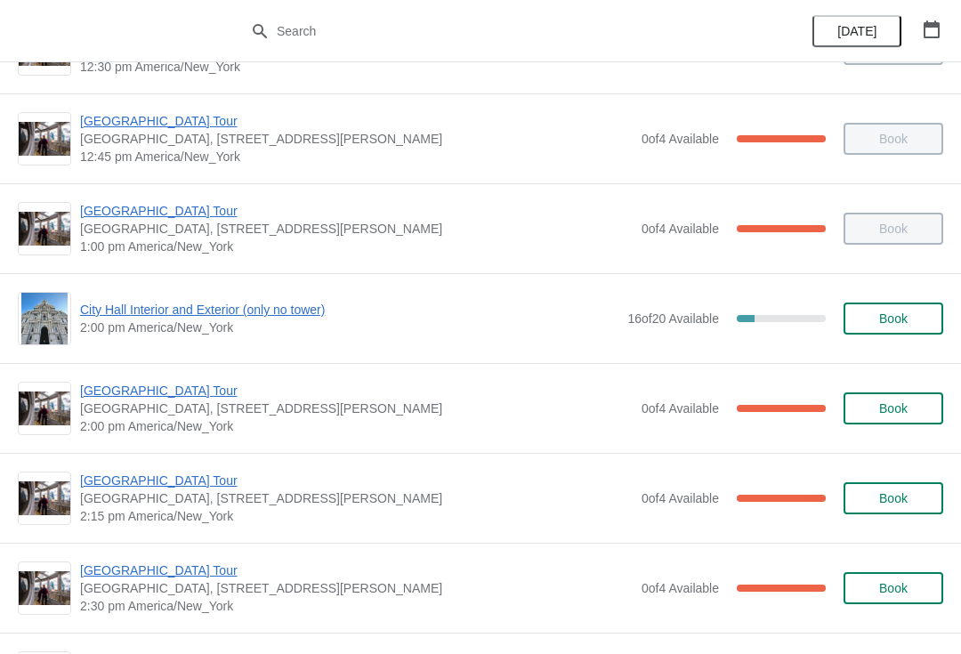
click at [156, 466] on div "[GEOGRAPHIC_DATA] [GEOGRAPHIC_DATA], [STREET_ADDRESS][PERSON_NAME] 2:15 pm [GEO…" at bounding box center [480, 498] width 961 height 90
click at [156, 464] on div "[GEOGRAPHIC_DATA] [GEOGRAPHIC_DATA], [STREET_ADDRESS][PERSON_NAME] 2:15 pm [GEO…" at bounding box center [480, 498] width 961 height 90
click at [168, 474] on span "[GEOGRAPHIC_DATA] Tour" at bounding box center [356, 481] width 553 height 18
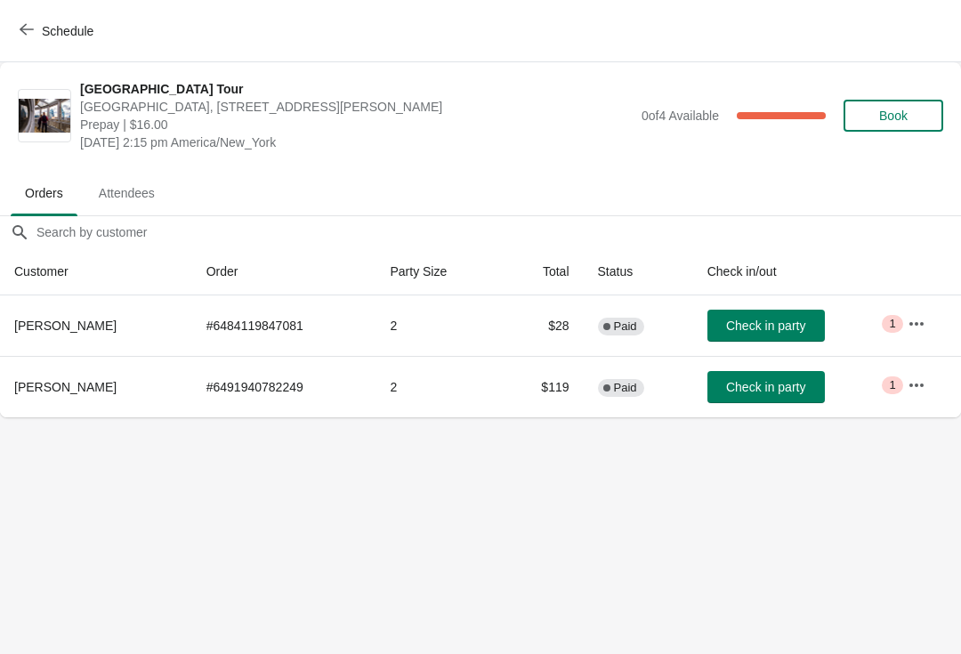
scroll to position [0, 0]
click at [31, 36] on icon "button" at bounding box center [27, 29] width 14 height 14
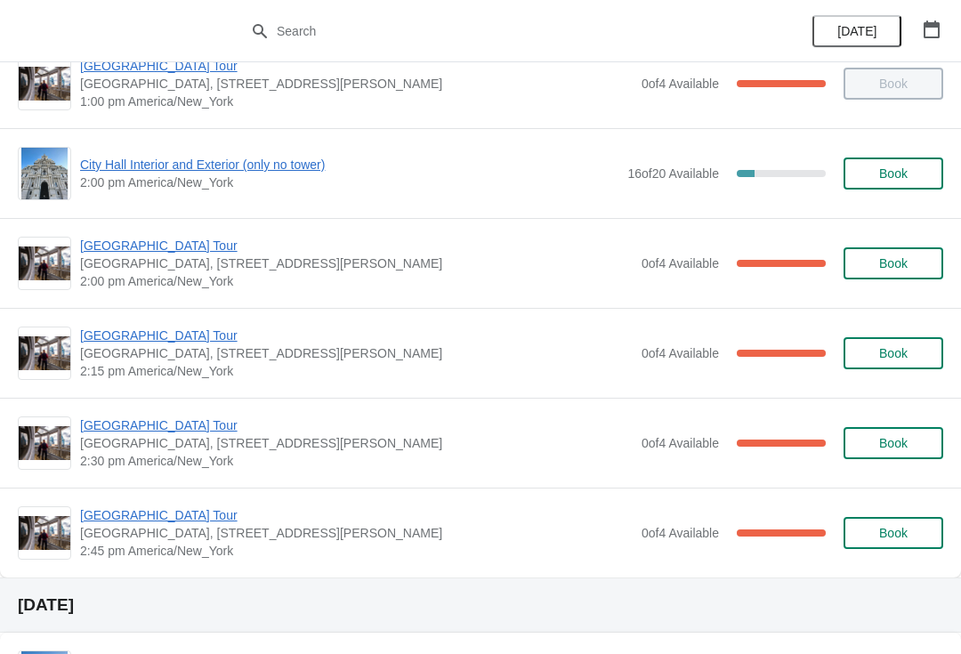
scroll to position [1385, 0]
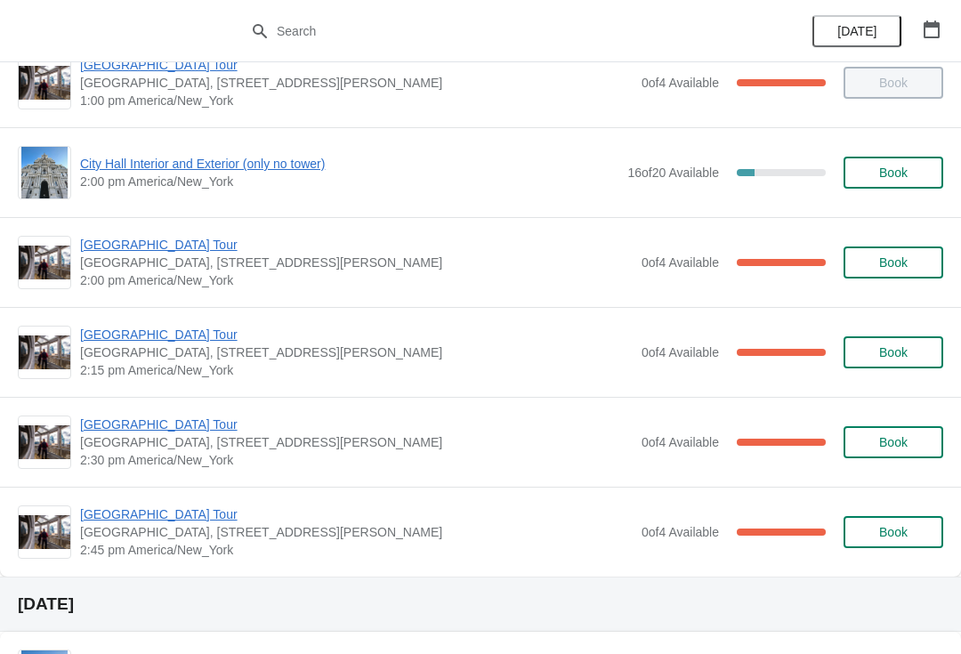
click at [180, 498] on div "[GEOGRAPHIC_DATA], [STREET_ADDRESS][PERSON_NAME] 2:45 pm [GEOGRAPHIC_DATA]/New_…" at bounding box center [480, 532] width 961 height 90
click at [179, 507] on span "[GEOGRAPHIC_DATA] Tour" at bounding box center [356, 515] width 553 height 18
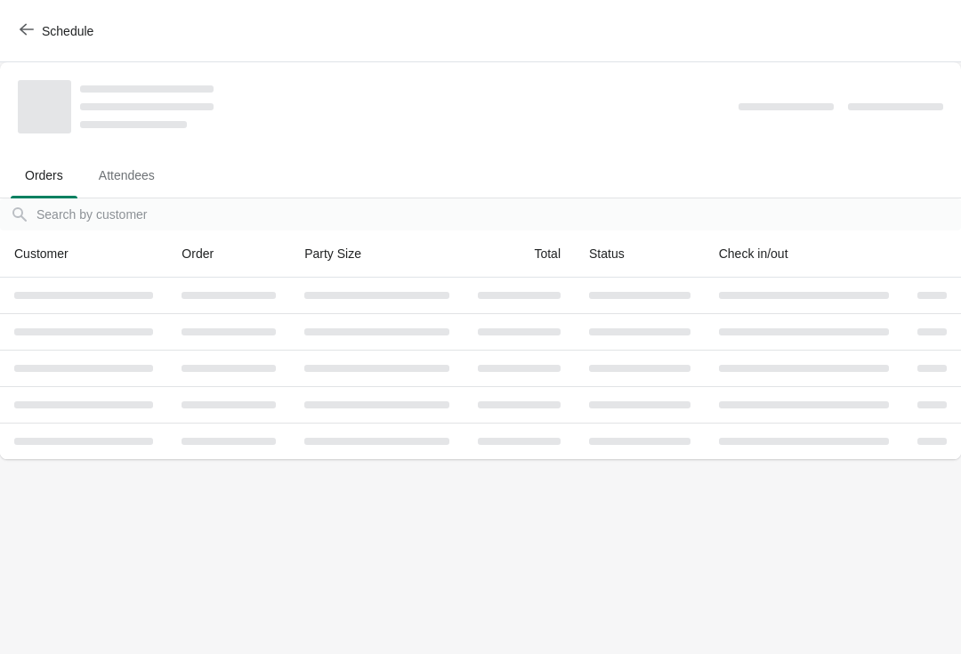
scroll to position [0, 0]
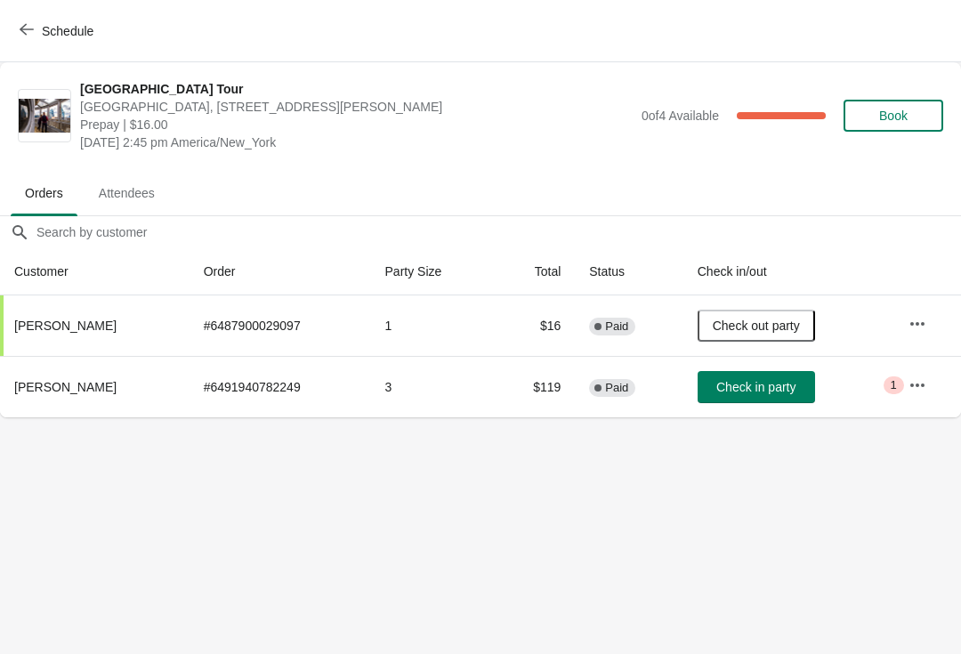
click at [63, 28] on span "Schedule" at bounding box center [68, 31] width 52 height 14
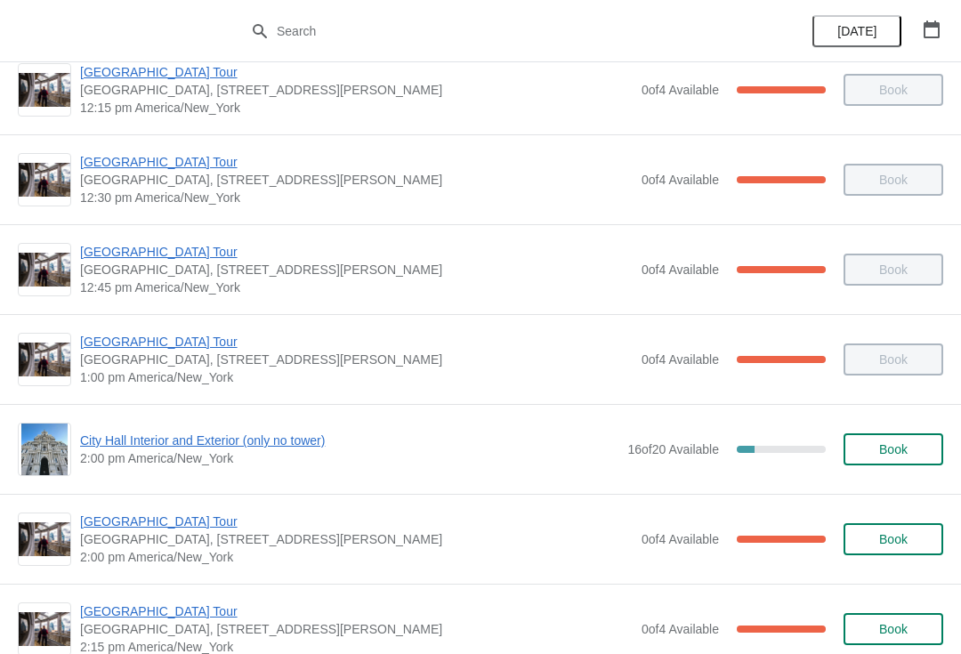
scroll to position [1104, 0]
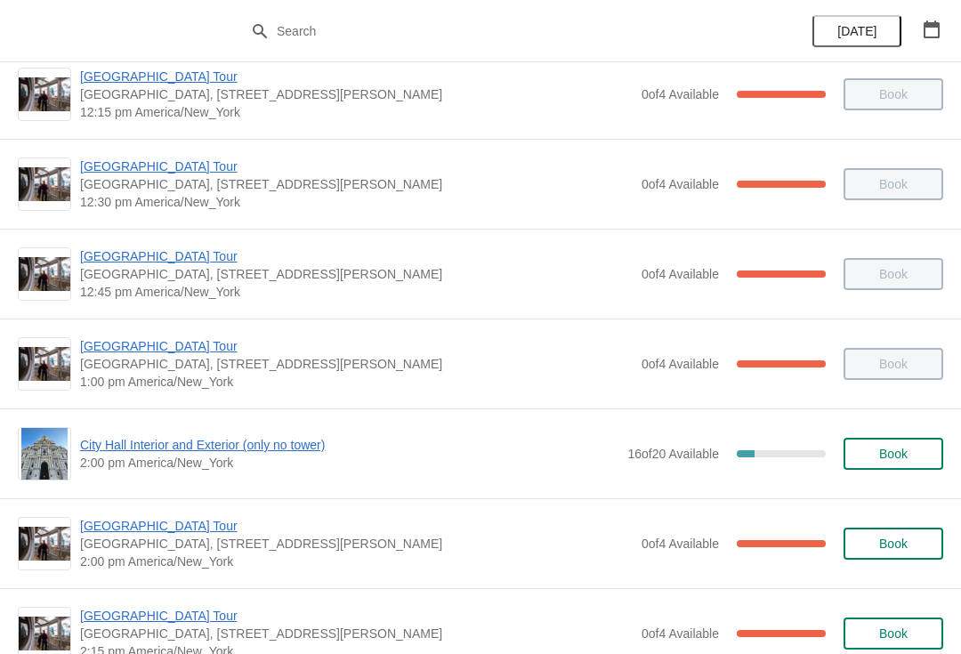
click at [174, 524] on span "[GEOGRAPHIC_DATA] Tour" at bounding box center [356, 526] width 553 height 18
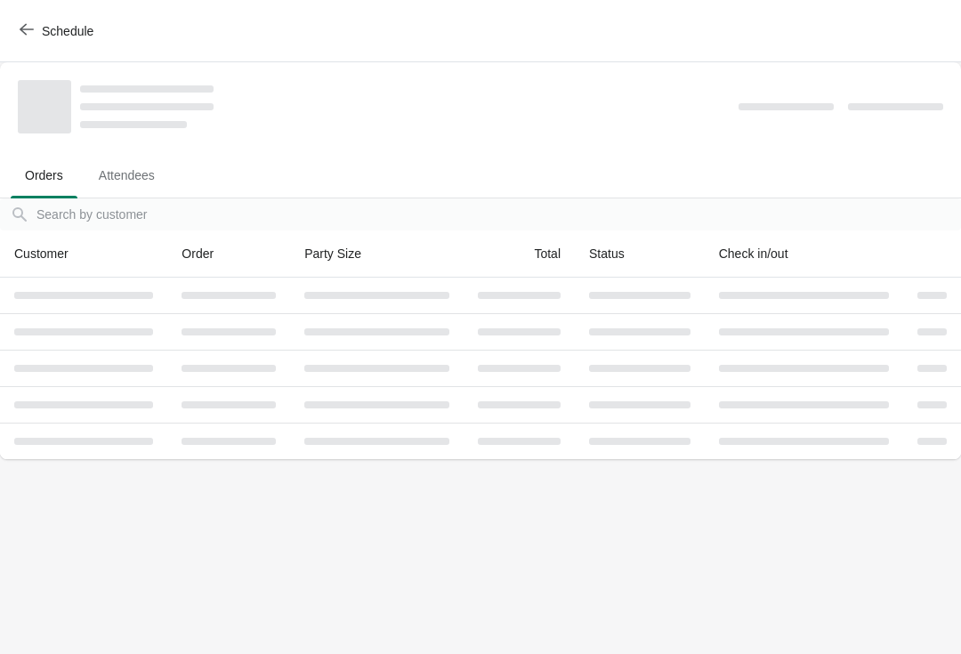
scroll to position [0, 0]
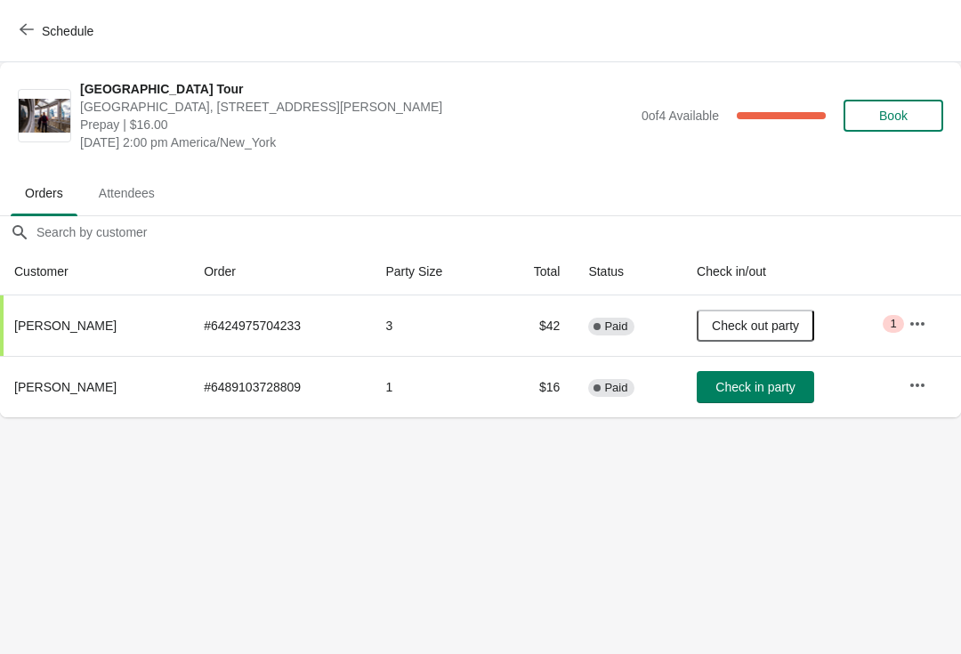
click at [40, 44] on button "Schedule" at bounding box center [58, 31] width 99 height 32
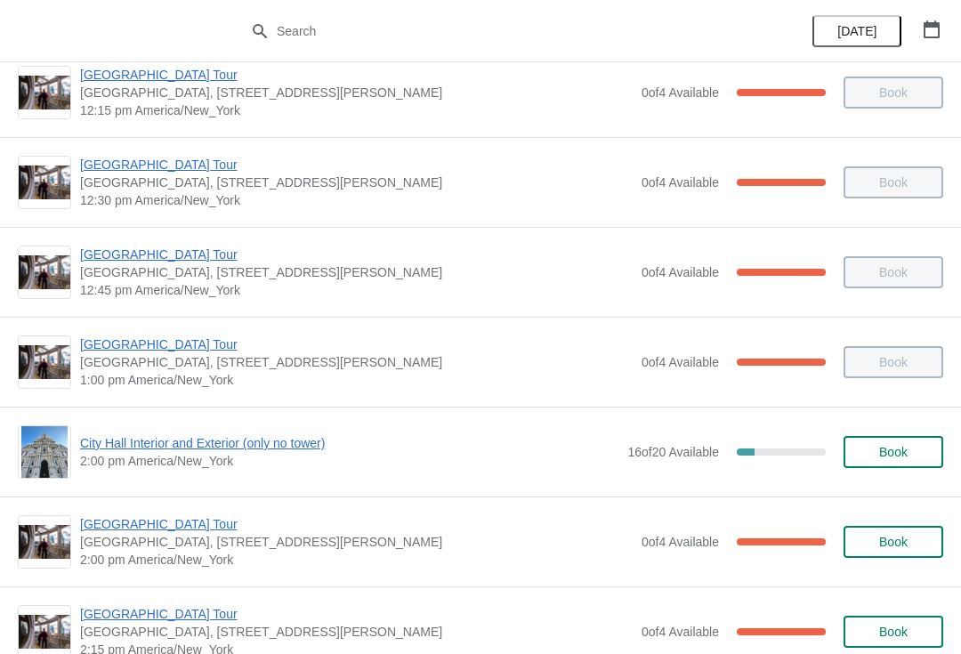
scroll to position [1107, 0]
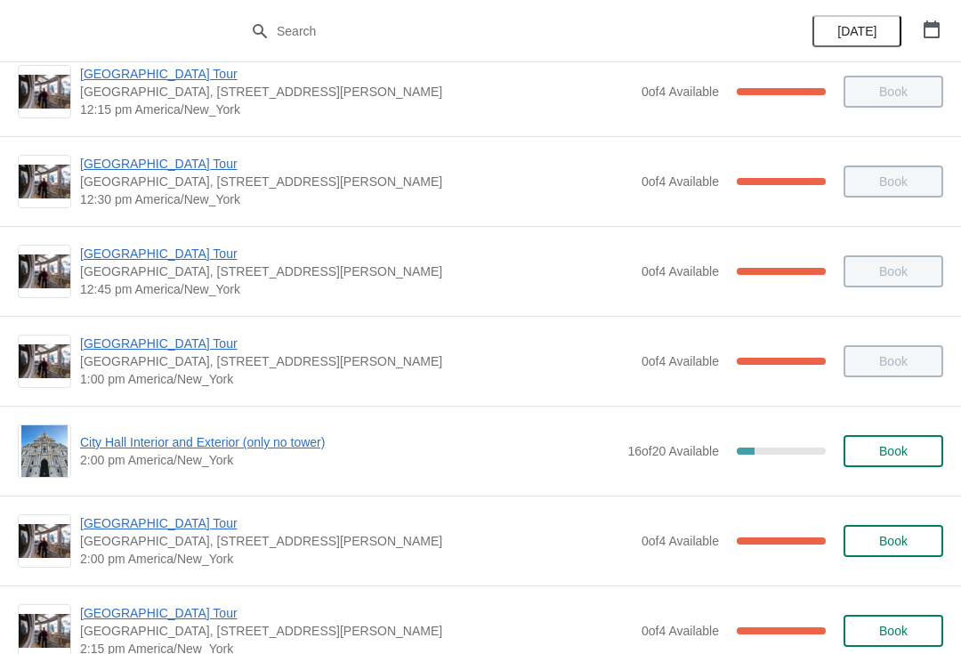
click at [256, 442] on span "City Hall Interior and Exterior (only no tower)" at bounding box center [349, 443] width 539 height 18
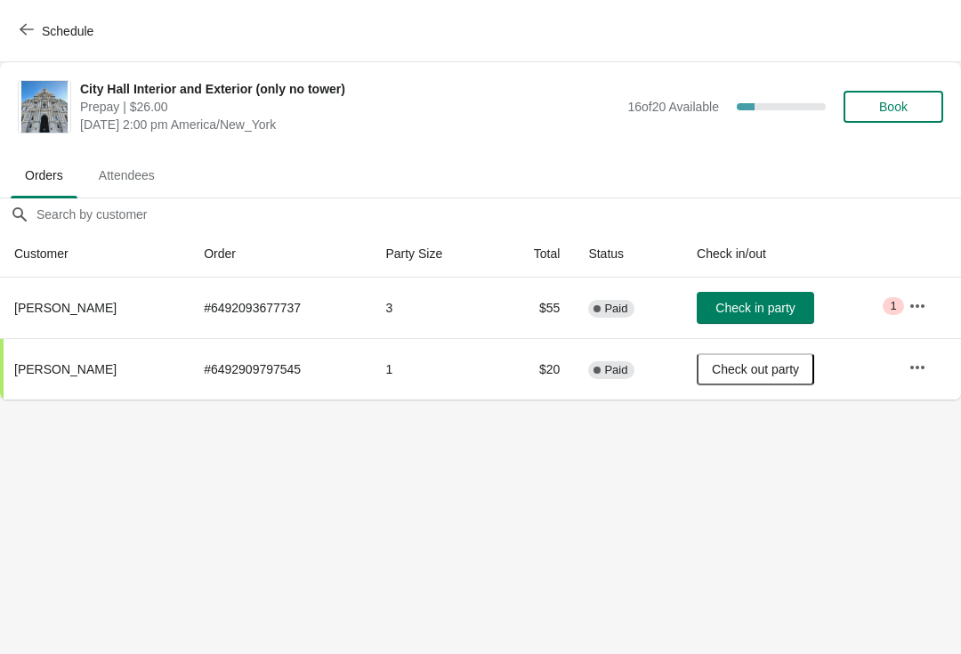
click at [774, 302] on span "Check in party" at bounding box center [755, 308] width 79 height 14
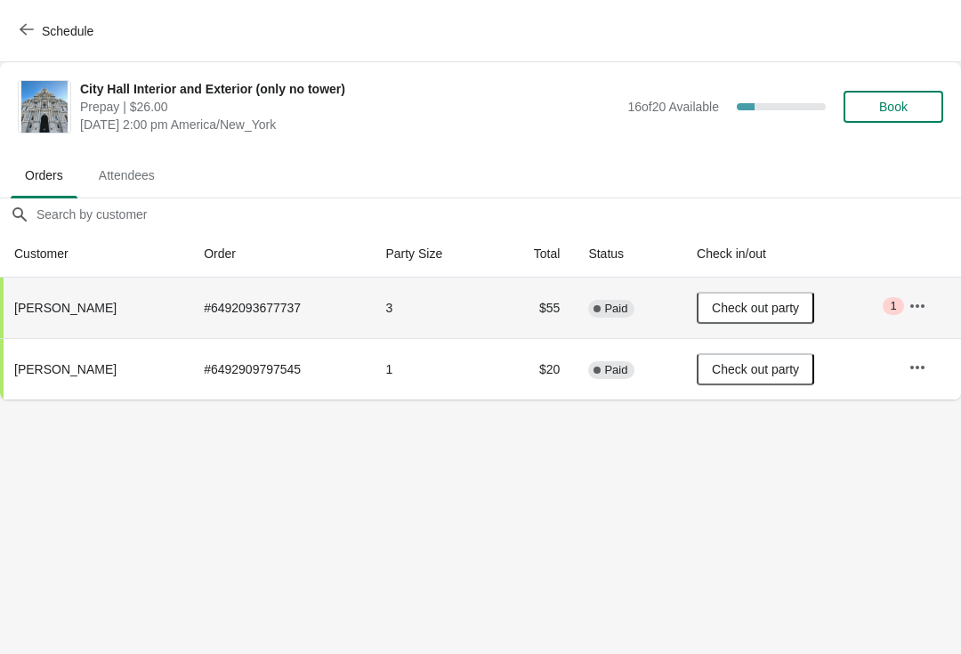
click at [44, 34] on span "Schedule" at bounding box center [68, 31] width 52 height 14
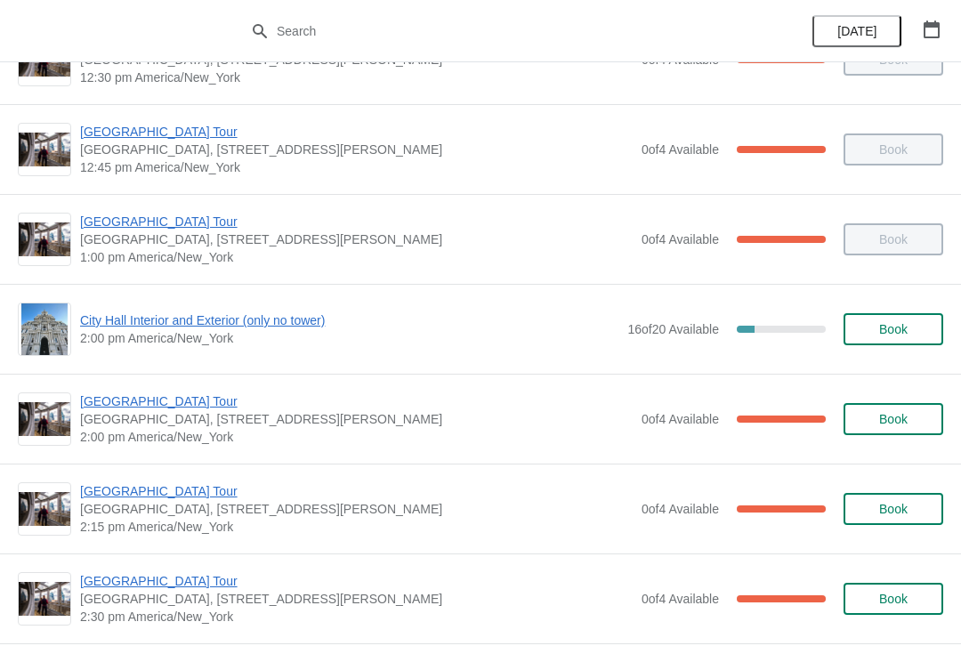
scroll to position [1229, 0]
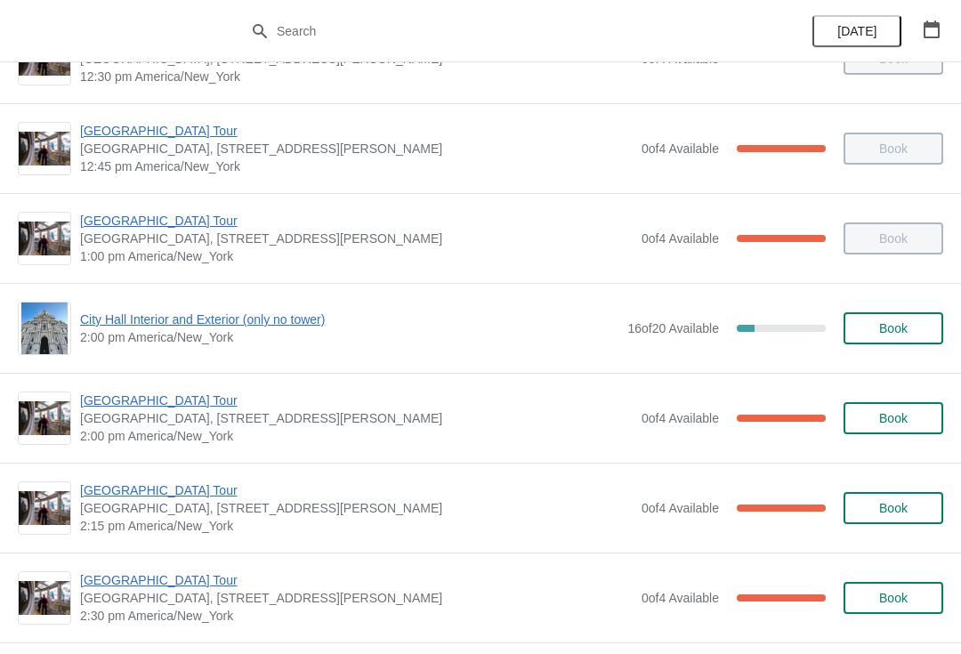
click at [170, 497] on span "[GEOGRAPHIC_DATA] Tour" at bounding box center [356, 491] width 553 height 18
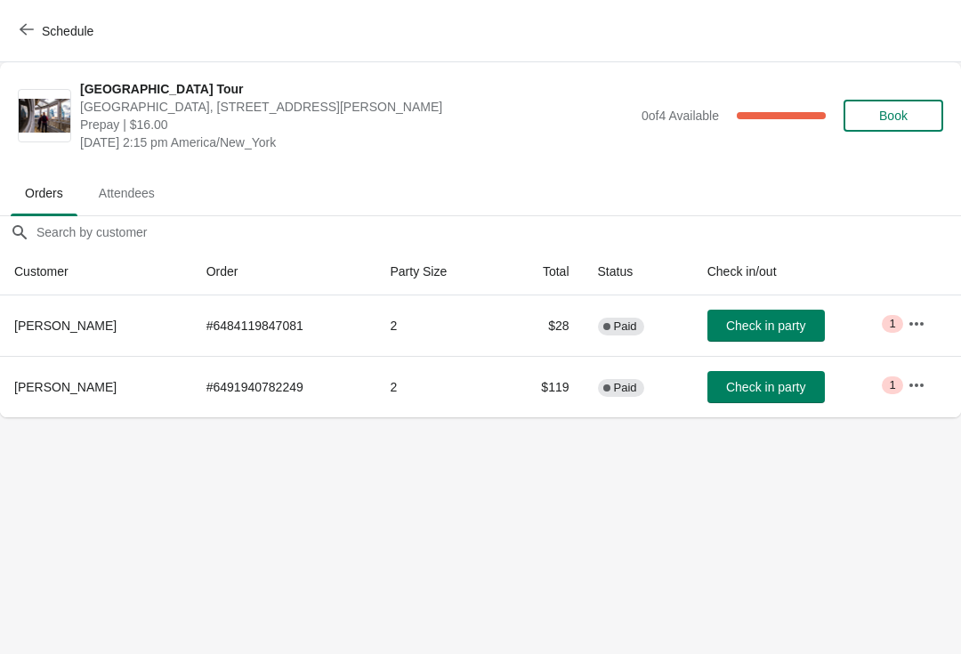
scroll to position [0, 0]
click at [51, 11] on div "Schedule" at bounding box center [480, 31] width 961 height 62
click at [23, 40] on button "Schedule" at bounding box center [58, 31] width 99 height 32
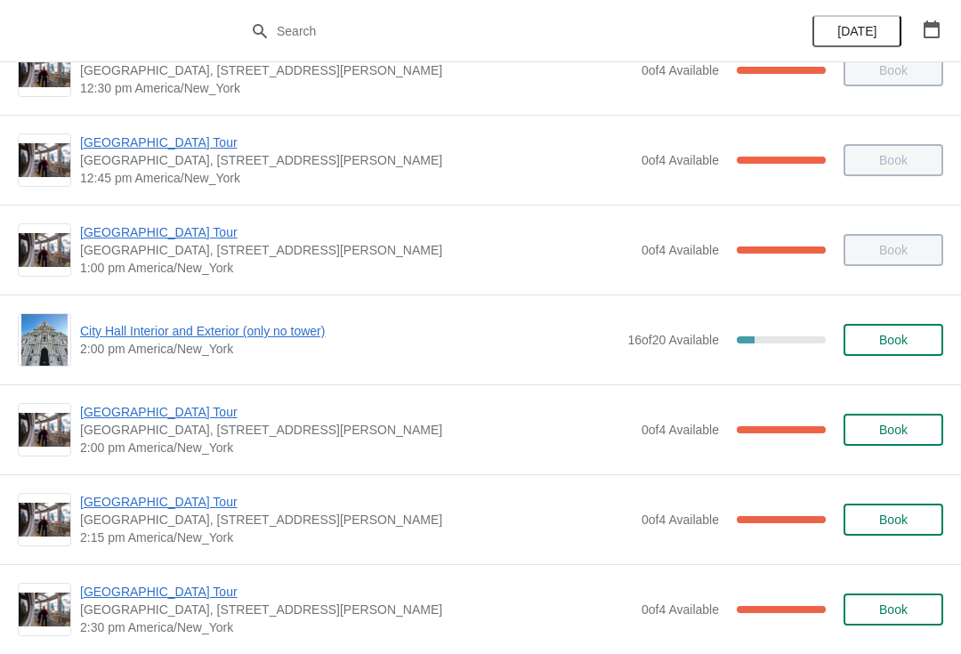
scroll to position [1220, 0]
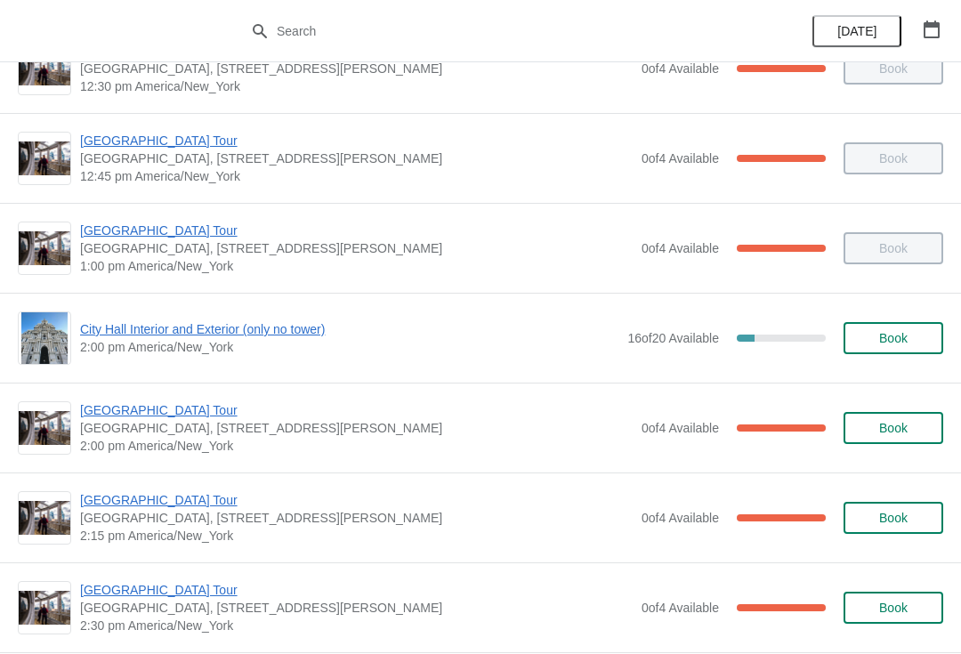
click at [165, 493] on span "[GEOGRAPHIC_DATA] Tour" at bounding box center [356, 500] width 553 height 18
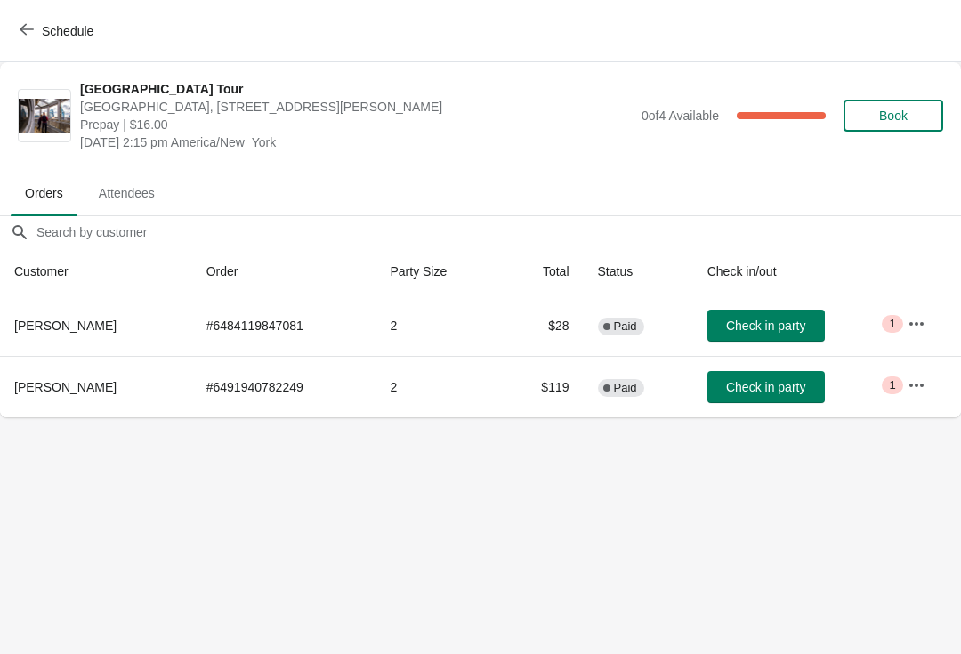
click at [41, 27] on span "Schedule" at bounding box center [58, 30] width 70 height 17
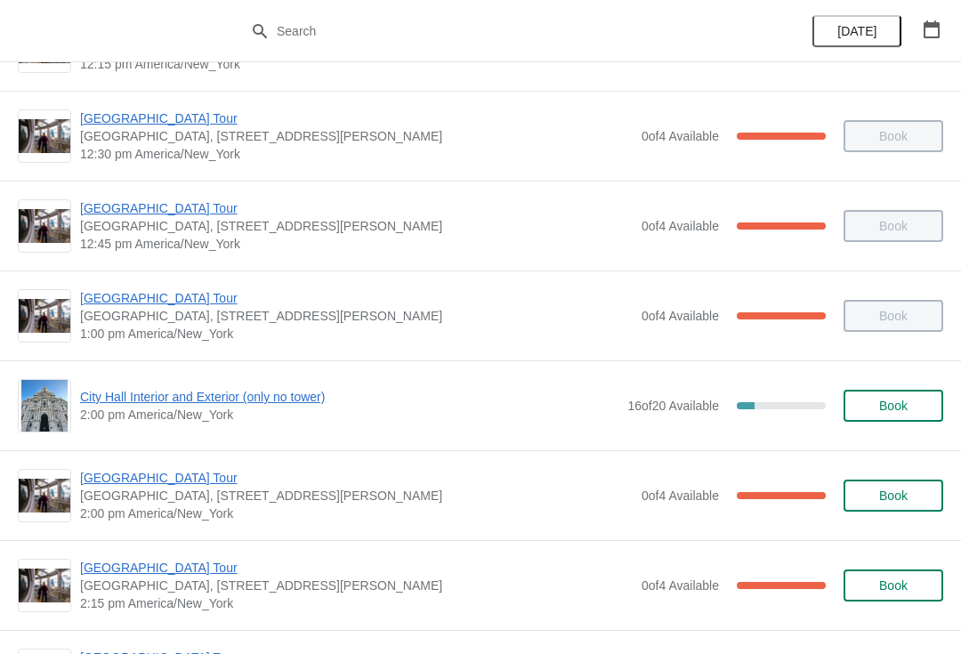
scroll to position [1153, 0]
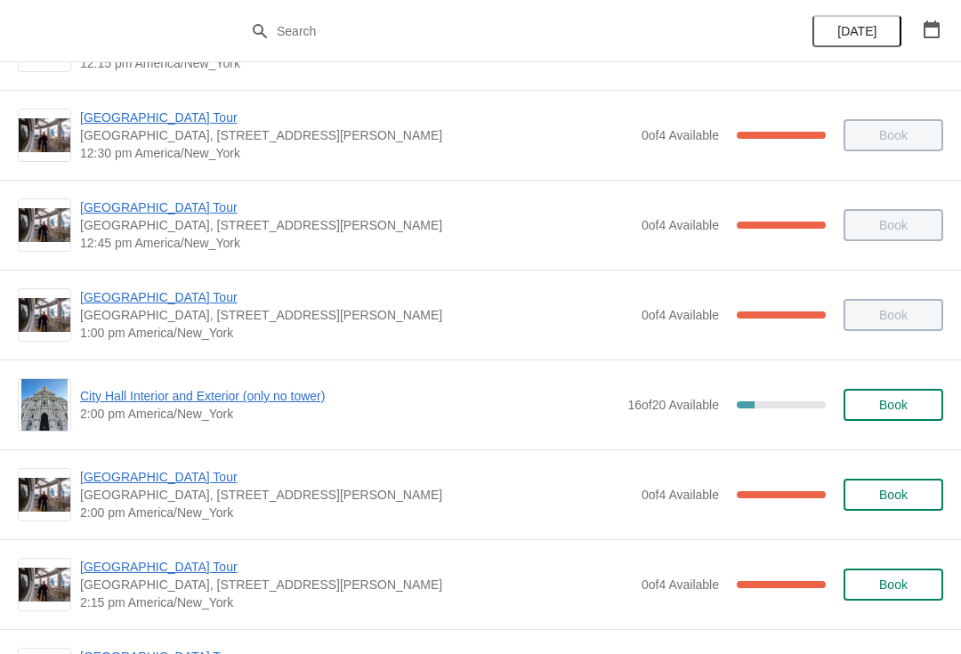
click at [151, 483] on span "[GEOGRAPHIC_DATA] Tour" at bounding box center [356, 477] width 553 height 18
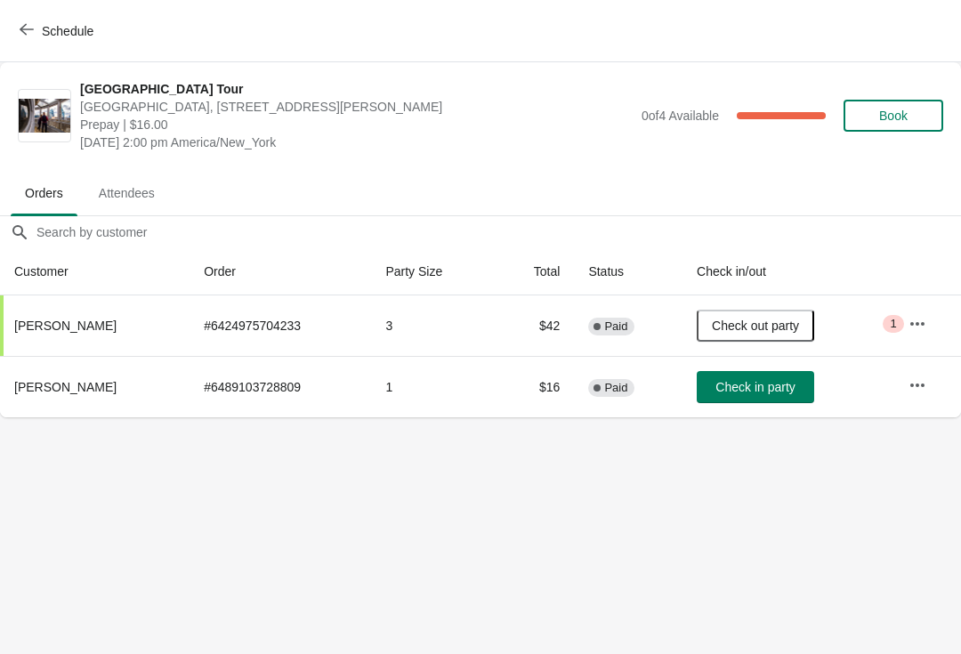
click at [784, 380] on span "Check in party" at bounding box center [755, 387] width 79 height 14
